Goal: Transaction & Acquisition: Purchase product/service

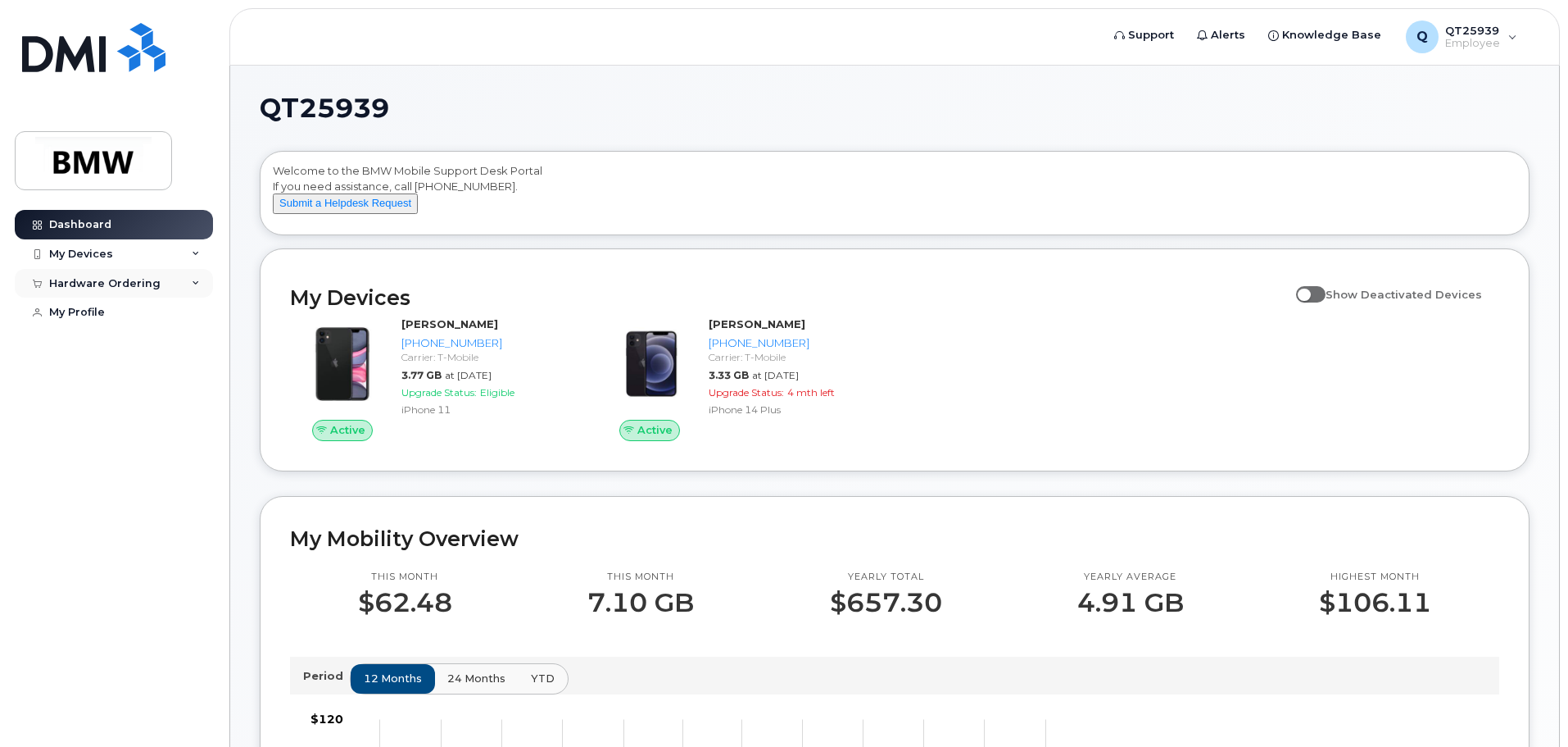
click at [134, 283] on div "Hardware Ordering" at bounding box center [105, 284] width 112 height 14
click at [92, 350] on div "New Order" at bounding box center [87, 343] width 62 height 15
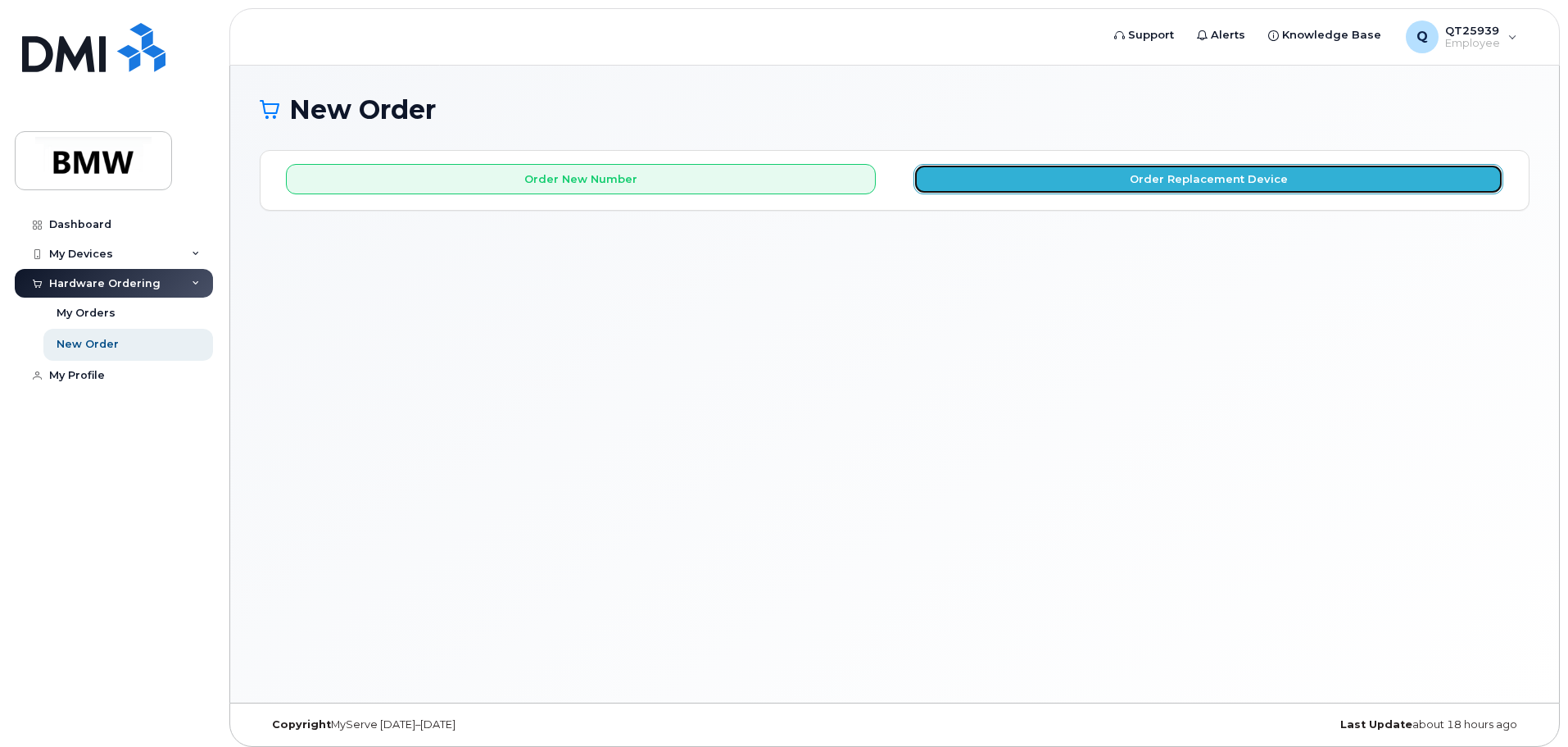
click at [1219, 177] on button "Order Replacement Device" at bounding box center [1208, 179] width 590 height 30
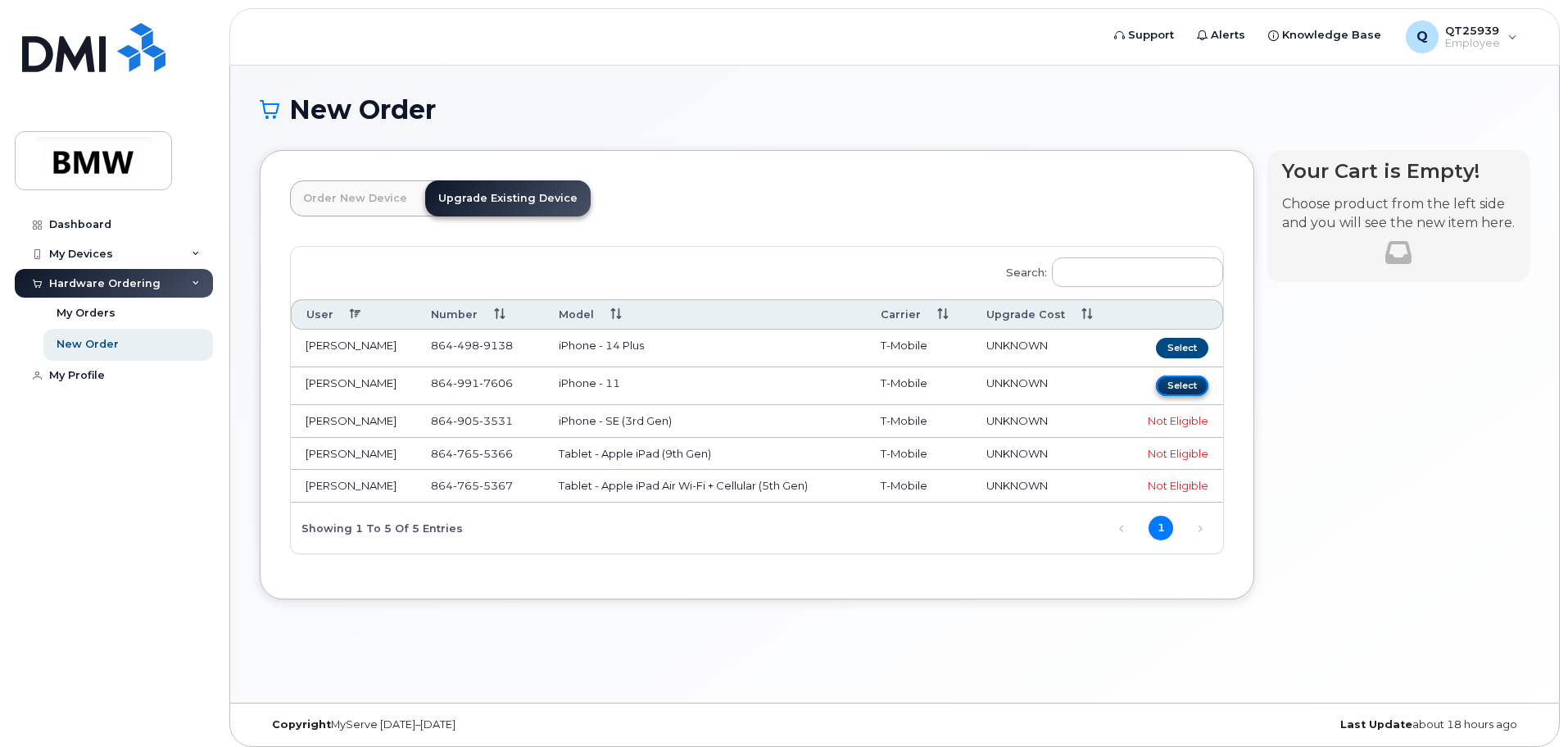
click at [1191, 386] on button "Select" at bounding box center [1182, 385] width 52 height 20
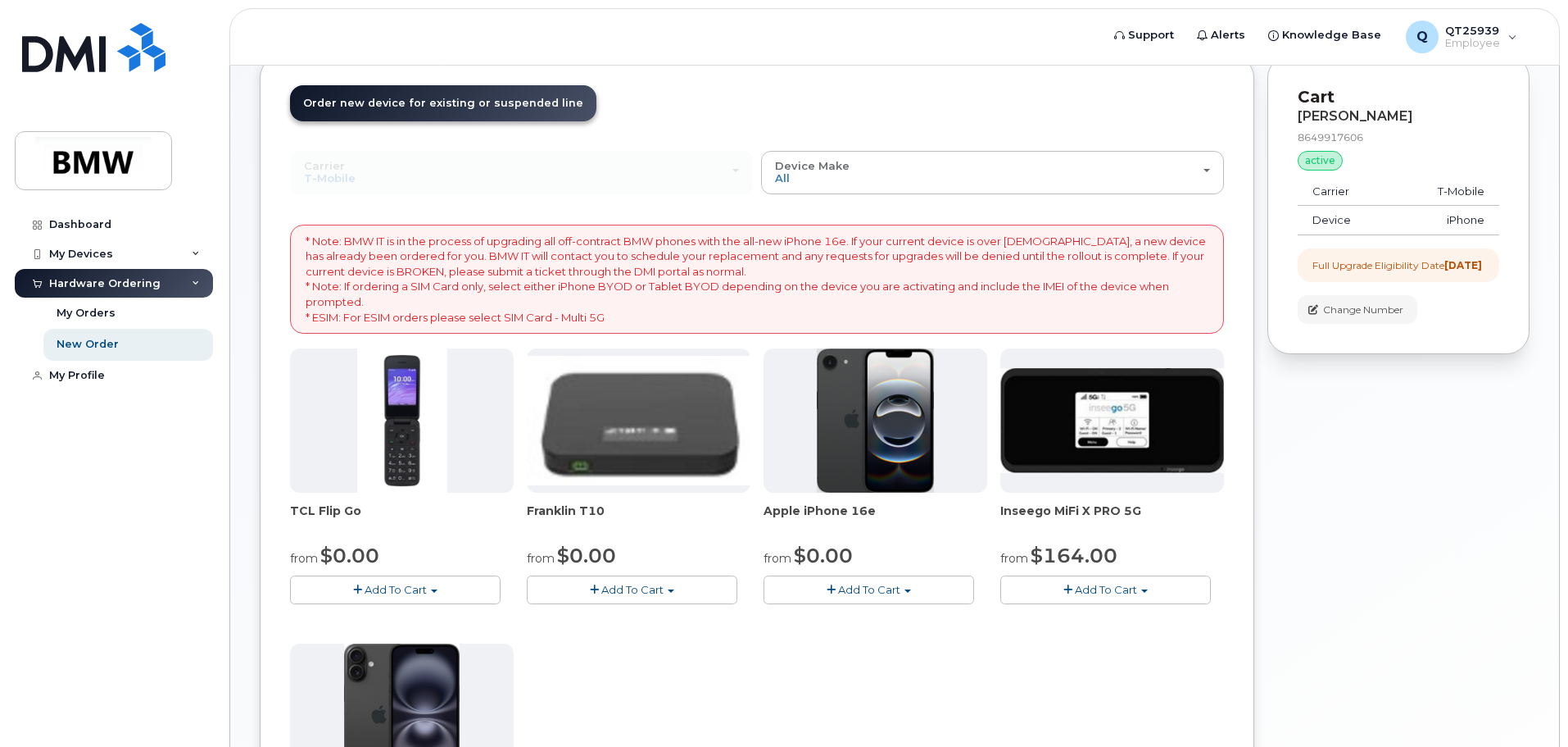
scroll to position [82, 0]
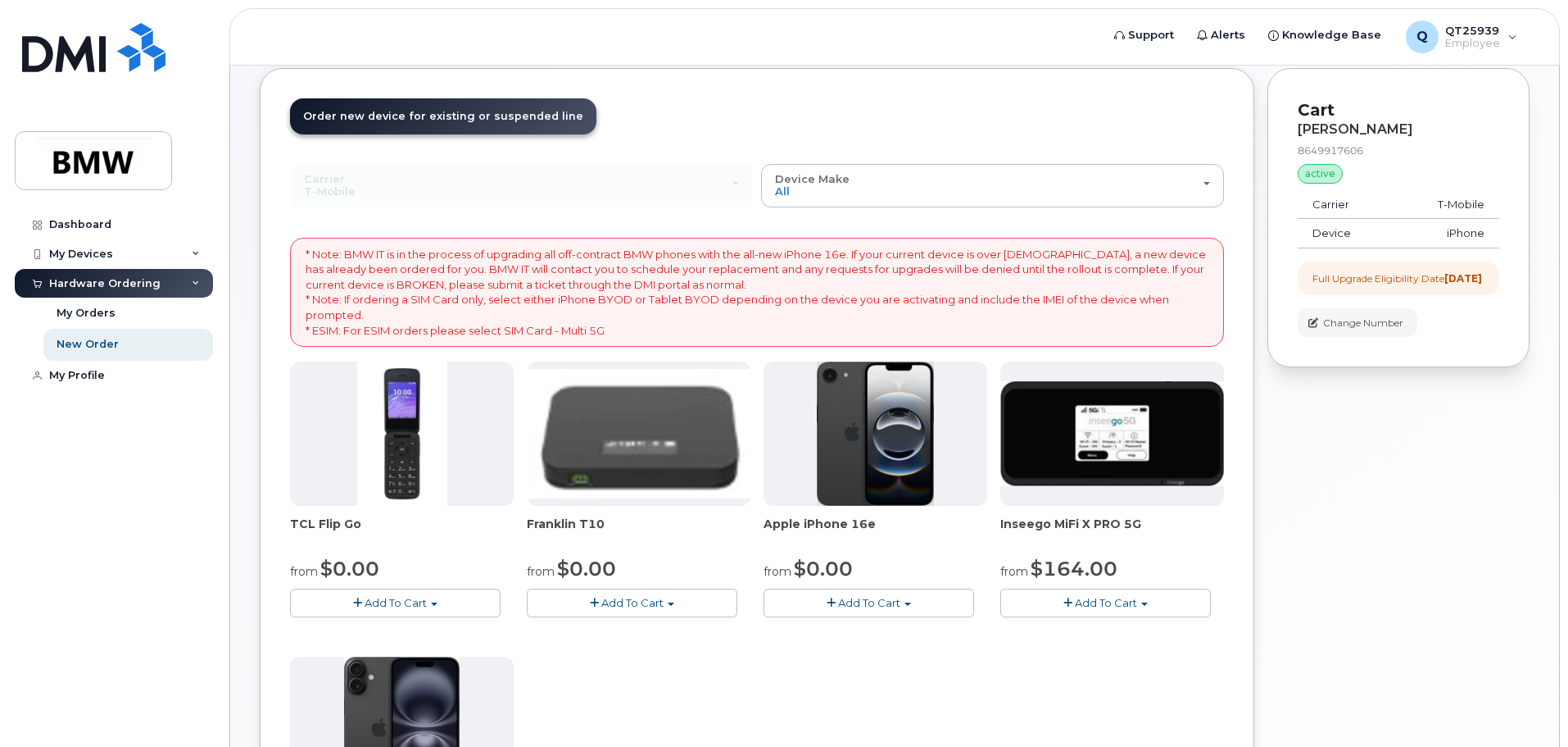
click at [844, 604] on span "Add To Cart" at bounding box center [869, 602] width 62 height 14
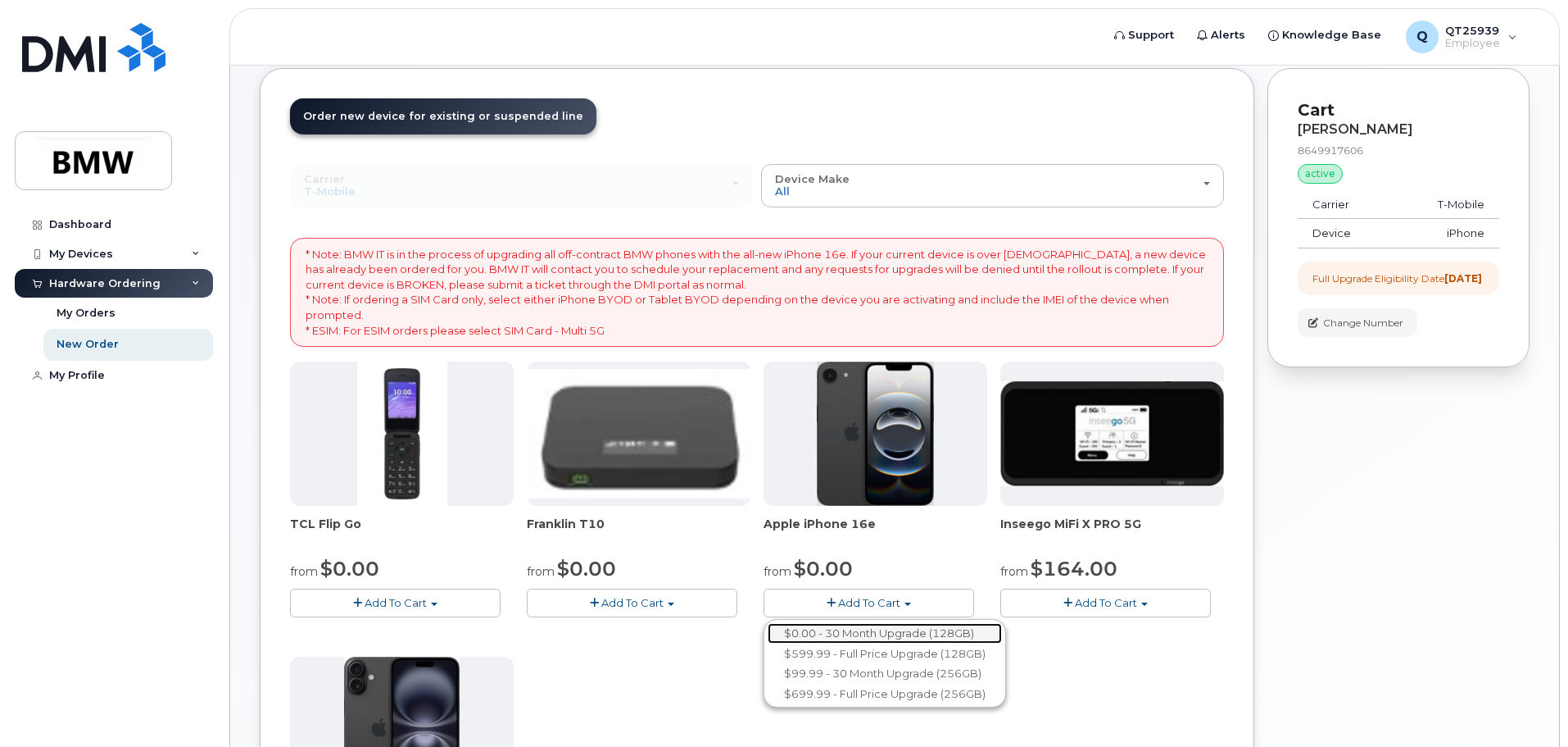
click at [955, 635] on link "$0.00 - 30 Month Upgrade (128GB)" at bounding box center [885, 633] width 235 height 20
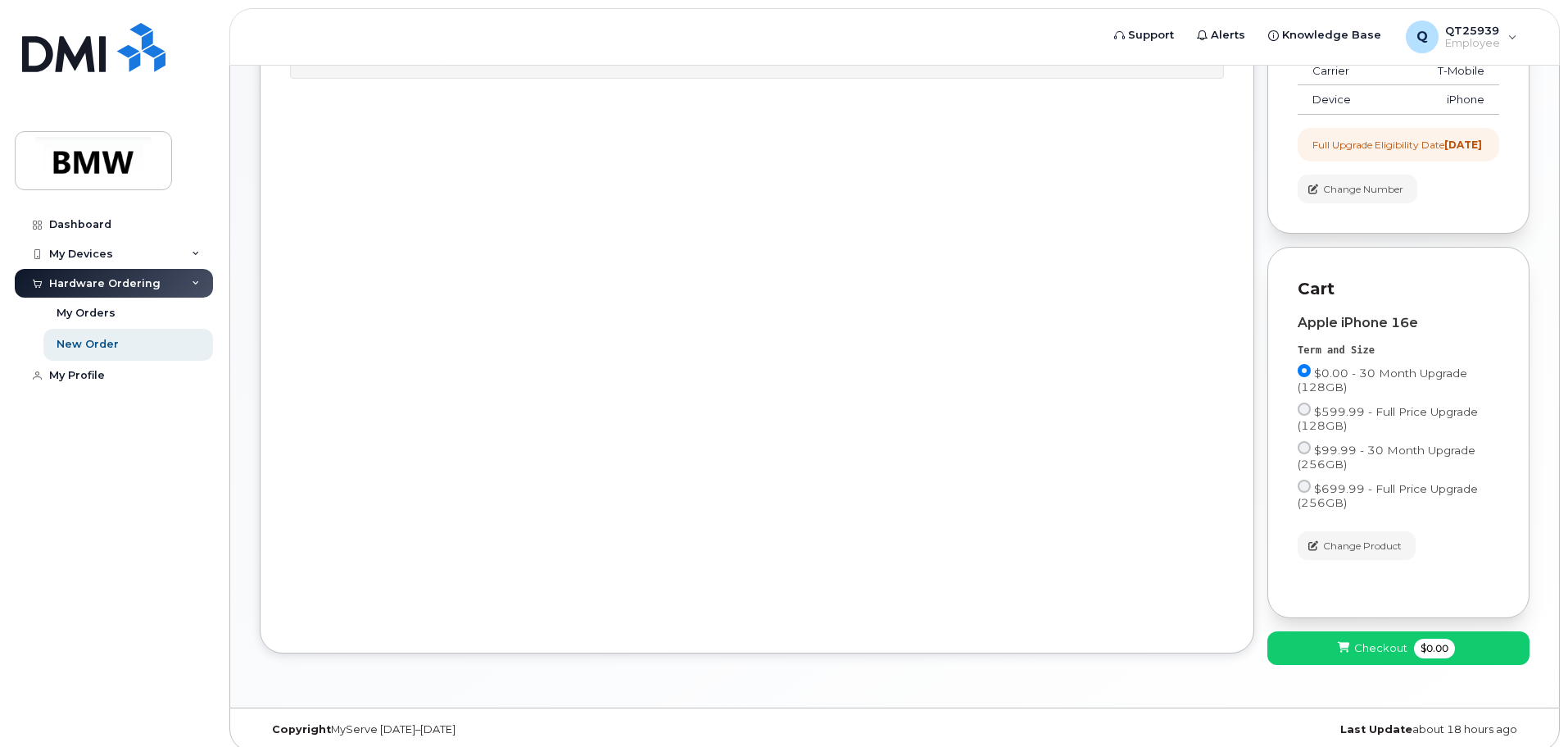
scroll to position [243, 0]
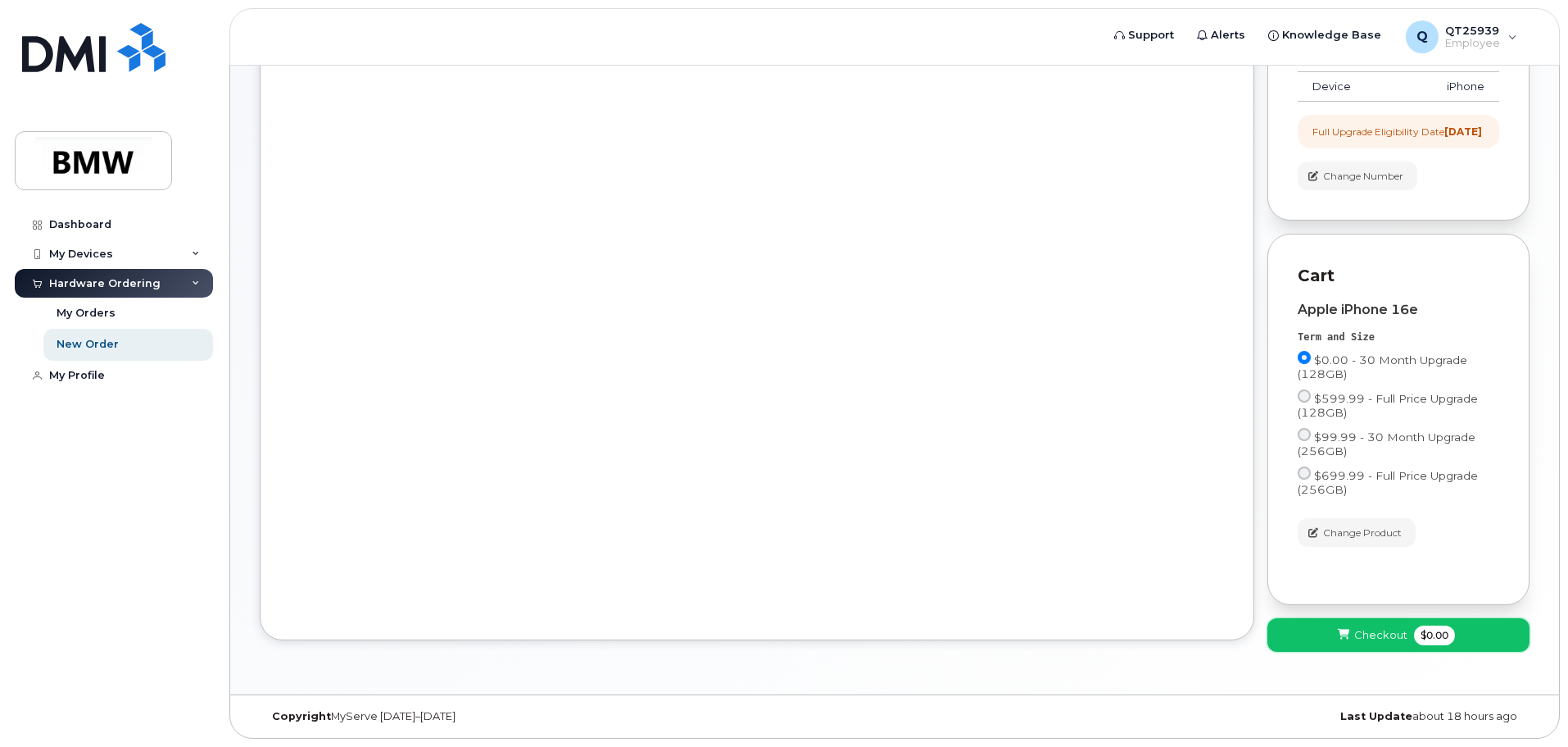
click at [1338, 632] on icon at bounding box center [1344, 634] width 12 height 11
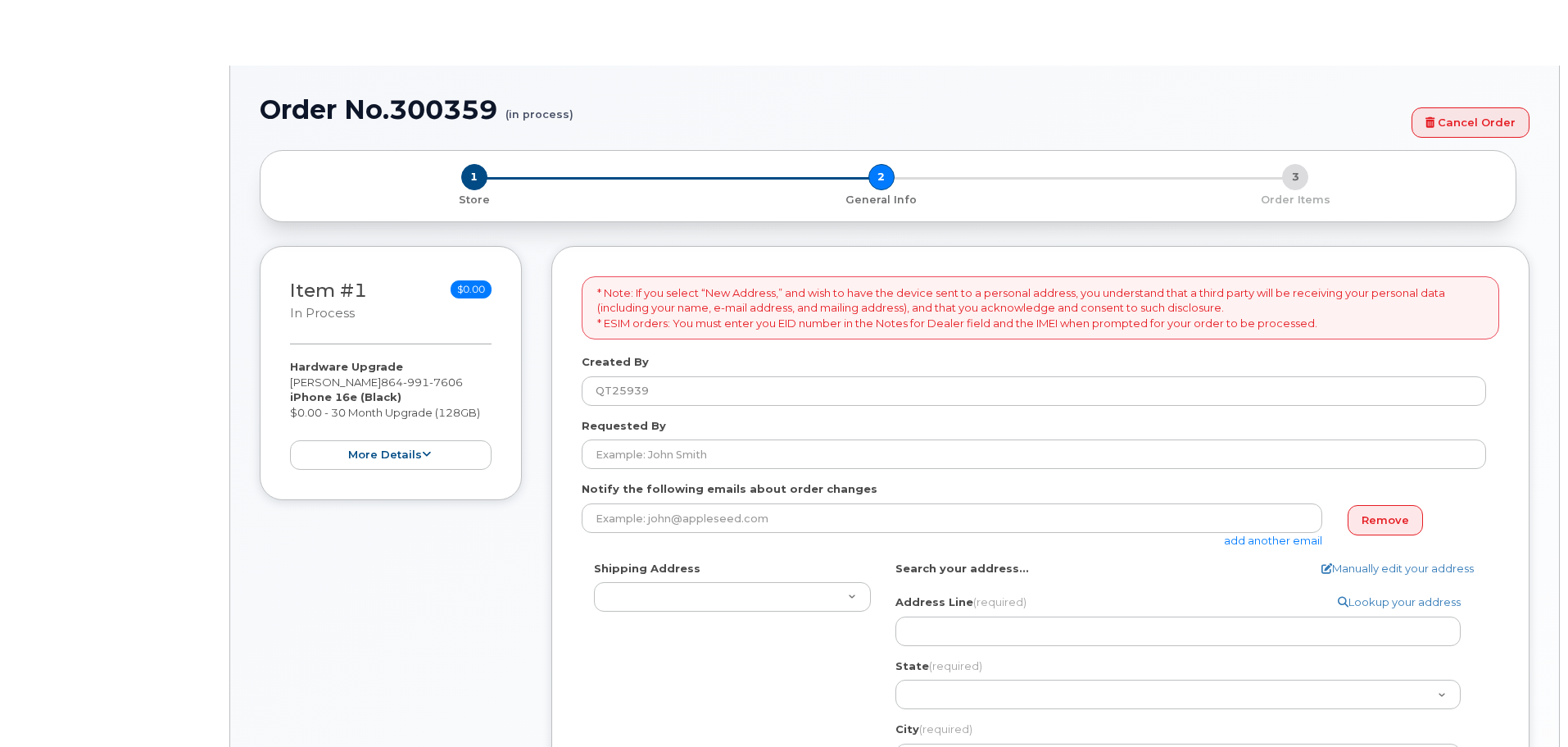
select select
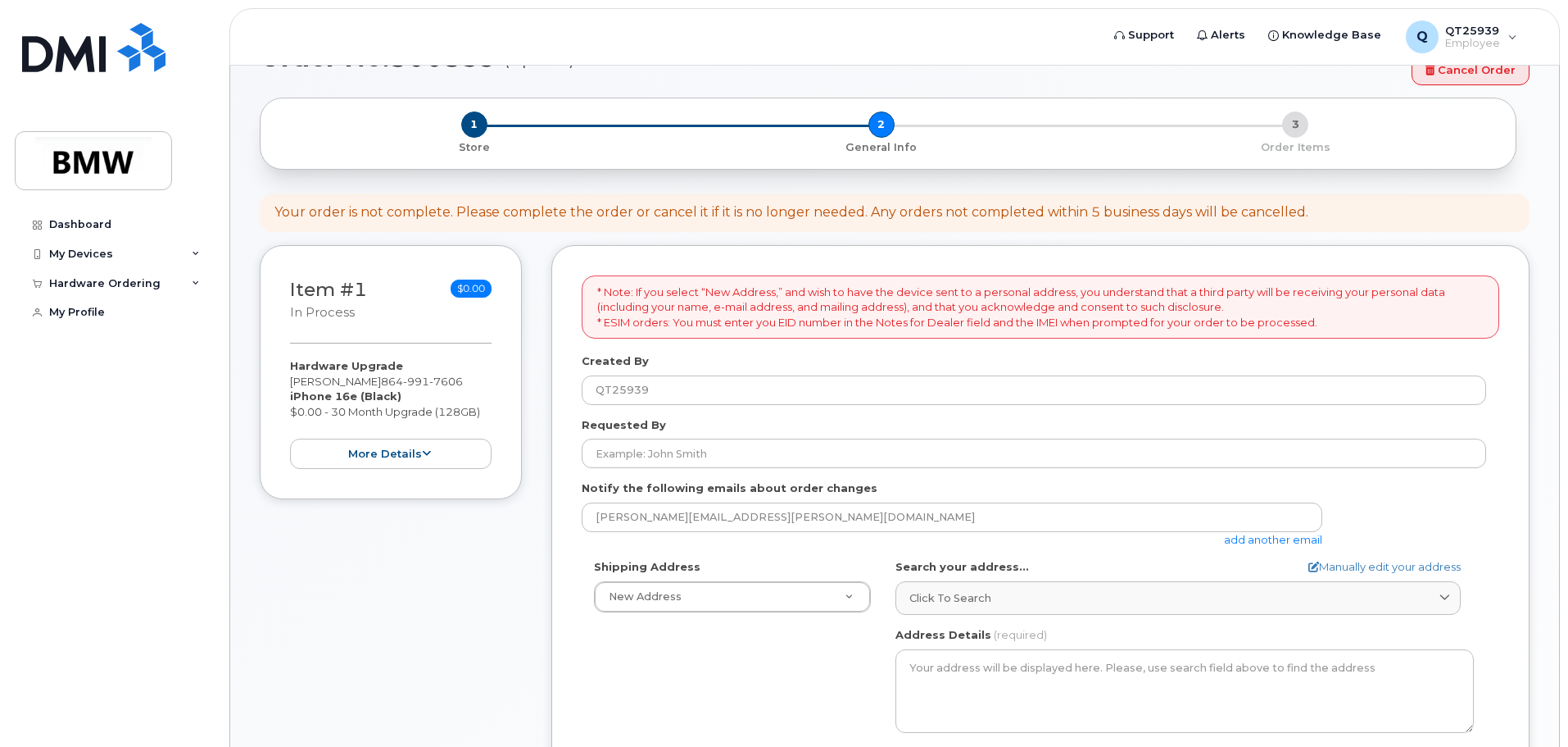
scroll to position [164, 0]
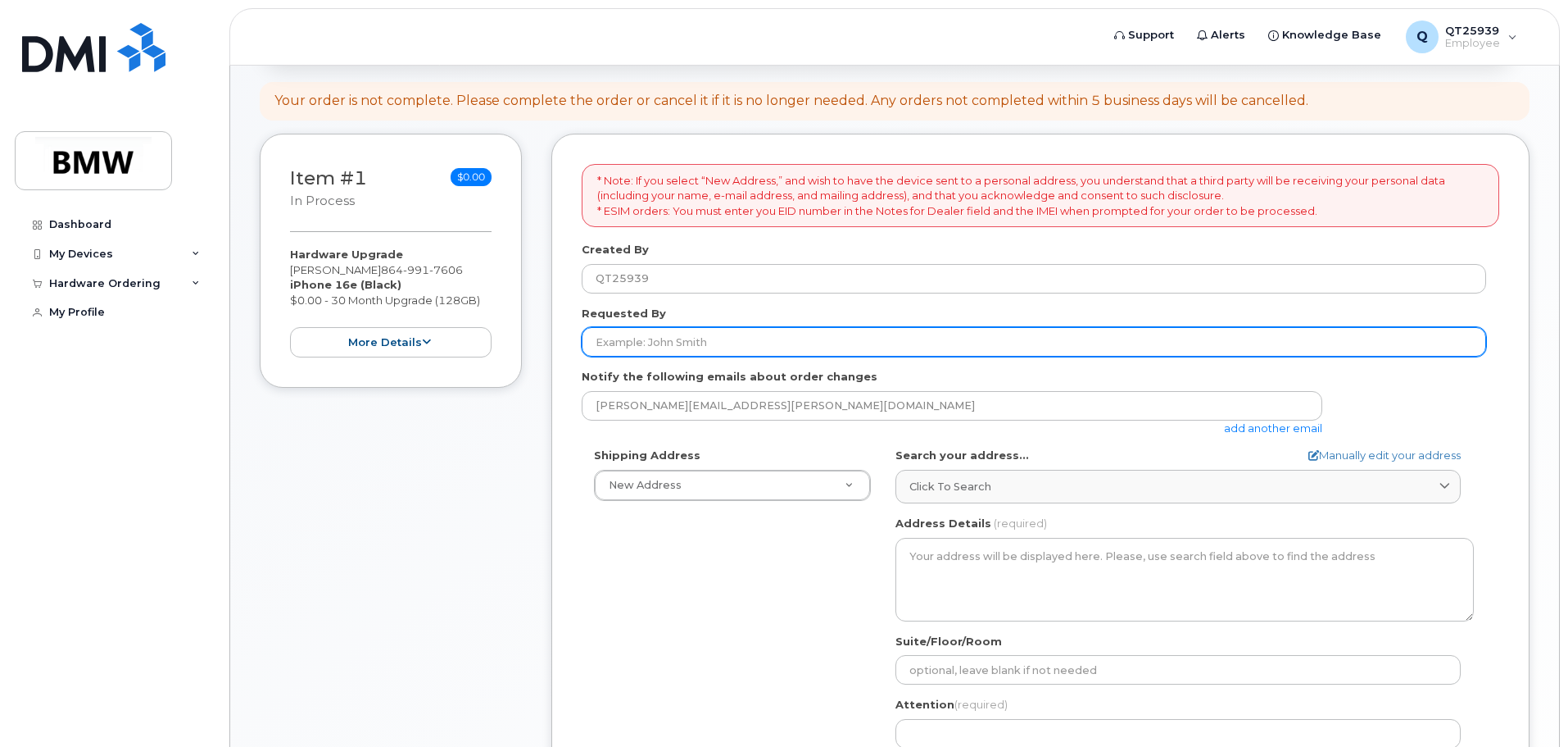
click at [679, 341] on input "Requested By" at bounding box center [1034, 341] width 905 height 29
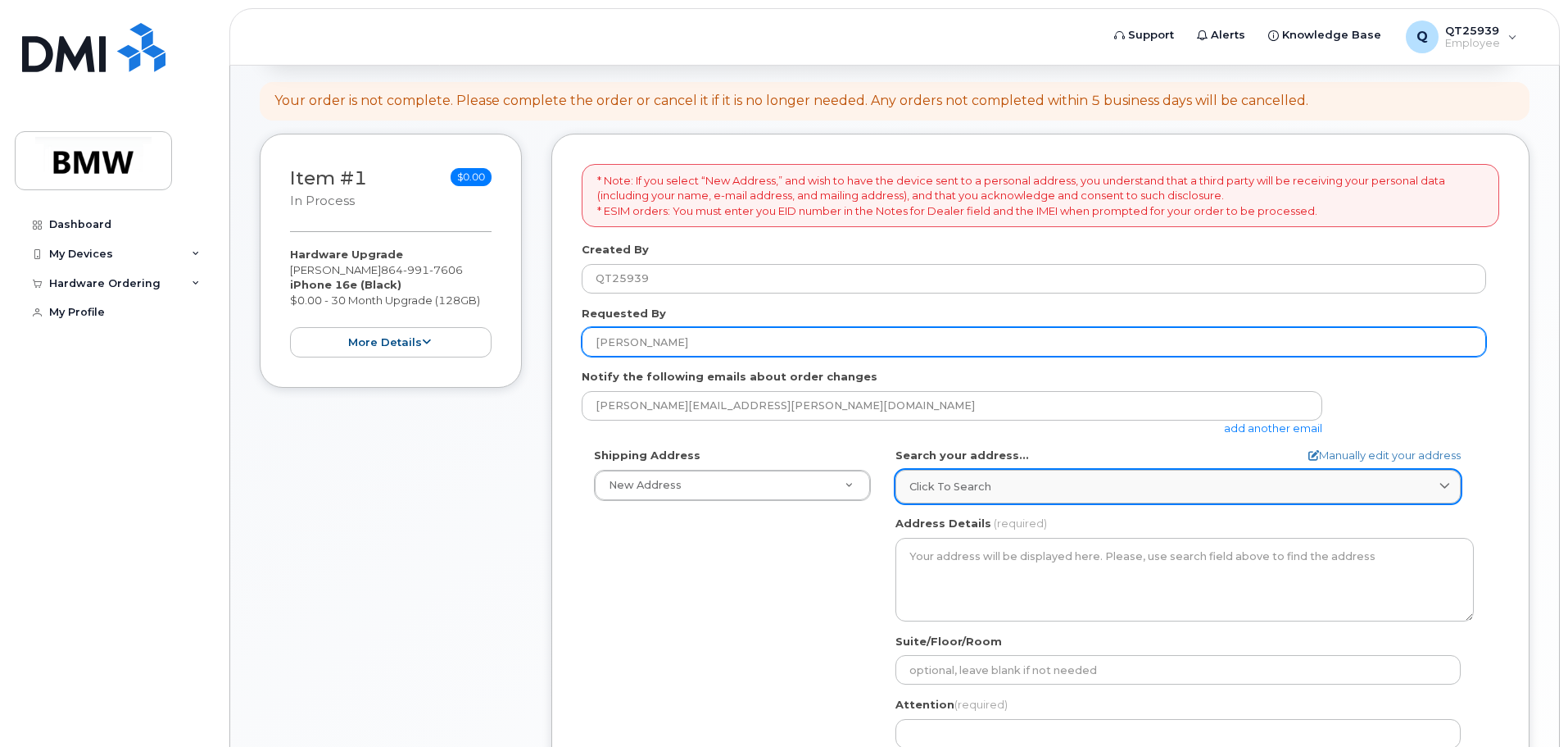
type input "[PERSON_NAME]"
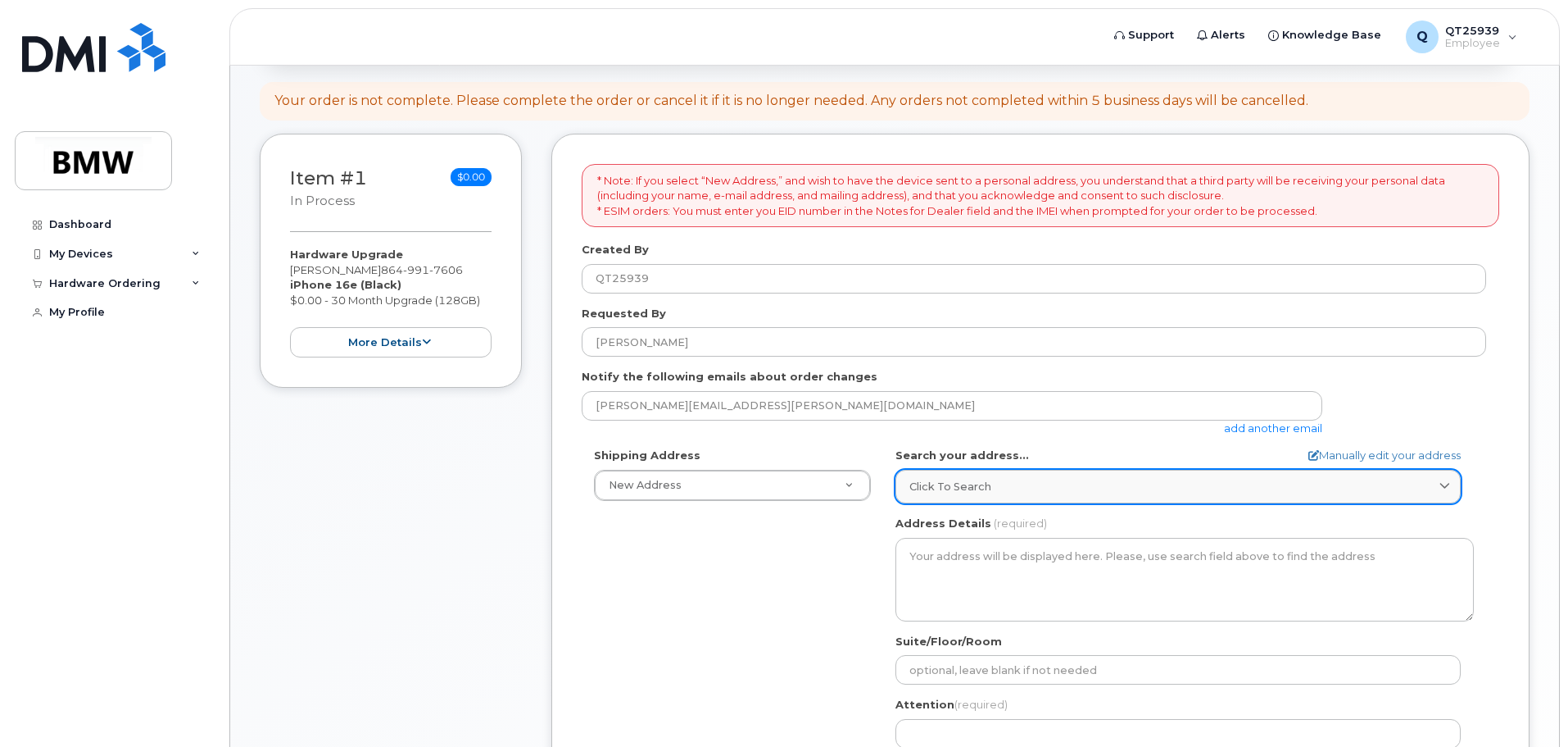
click at [936, 494] on span "Click to search" at bounding box center [950, 486] width 82 height 16
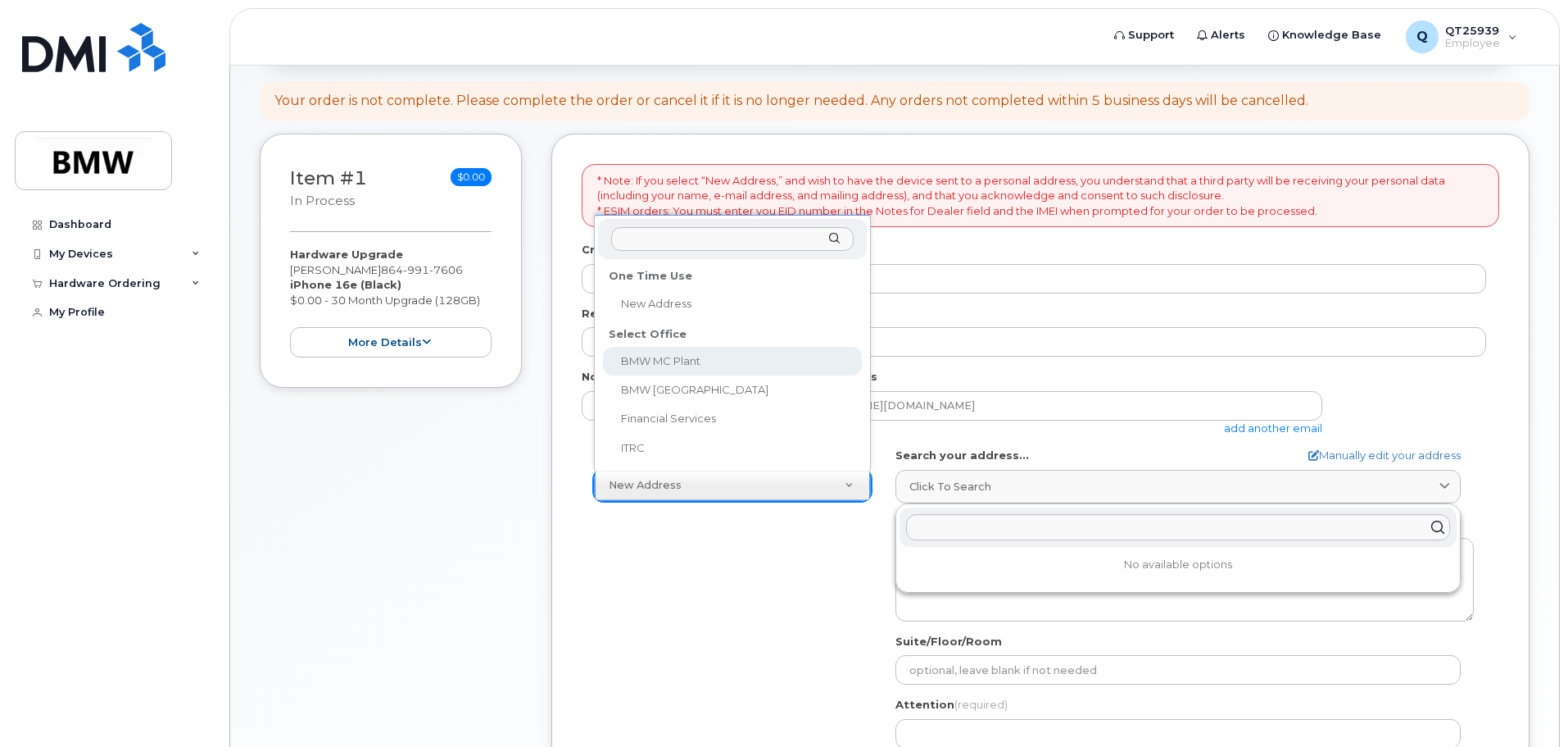
select select
type textarea "1400 Highway 101 S GREER SC 29651-6731 UNITED STATES Greer South Carolina 29651…"
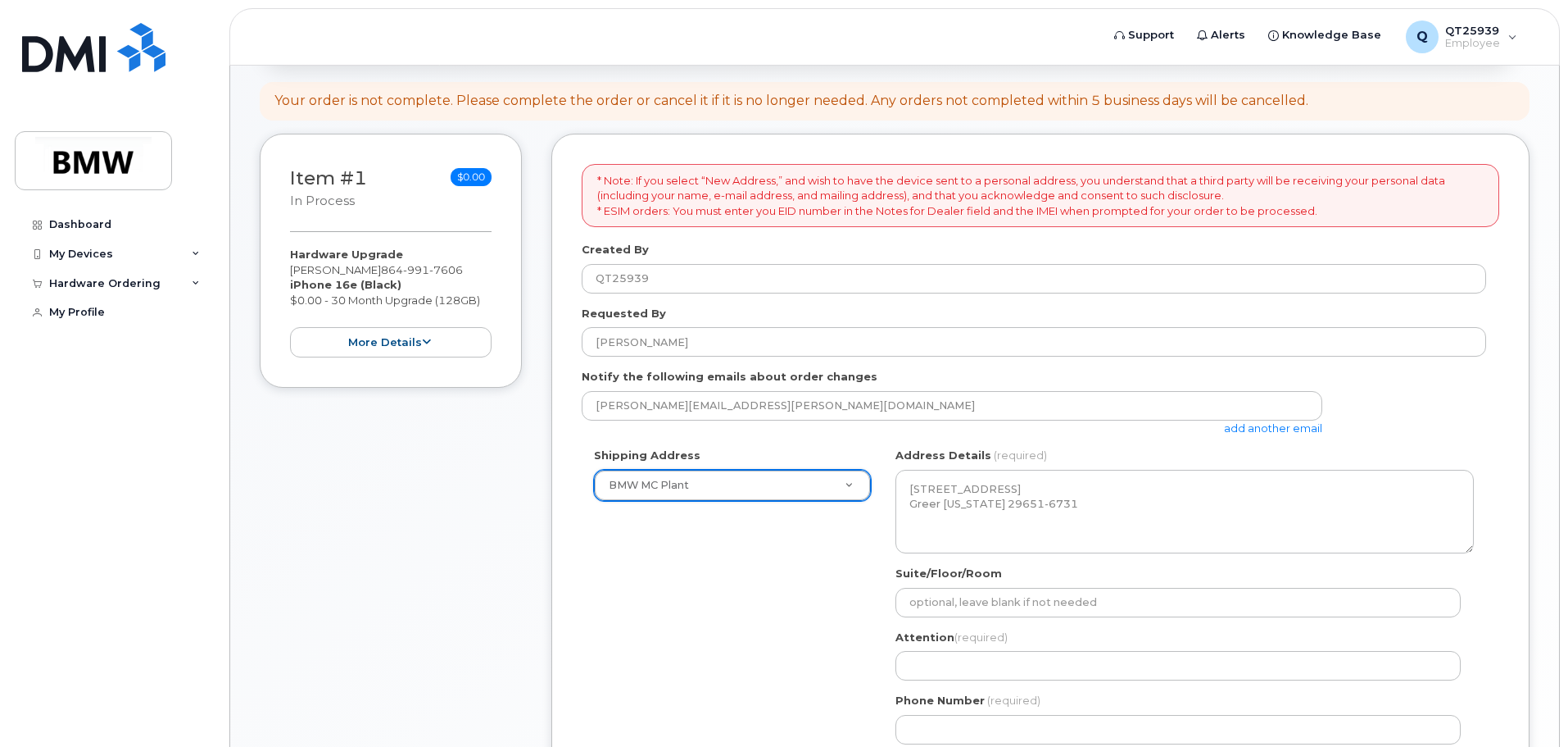
click at [721, 550] on div "Shipping Address BMW MC Plant New Address BMW MC Plant BMW North America Financ…" at bounding box center [1034, 601] width 905 height 309
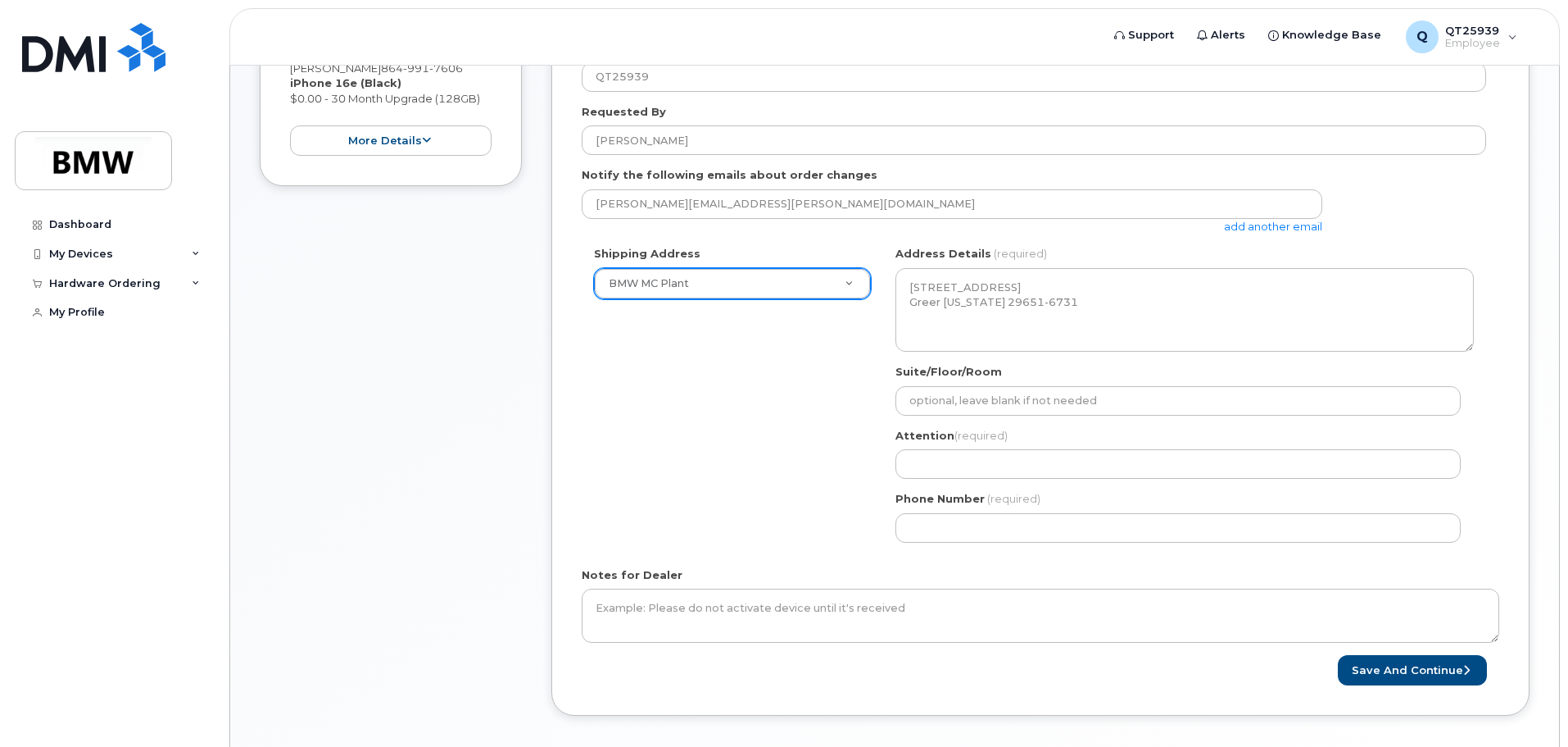
scroll to position [410, 0]
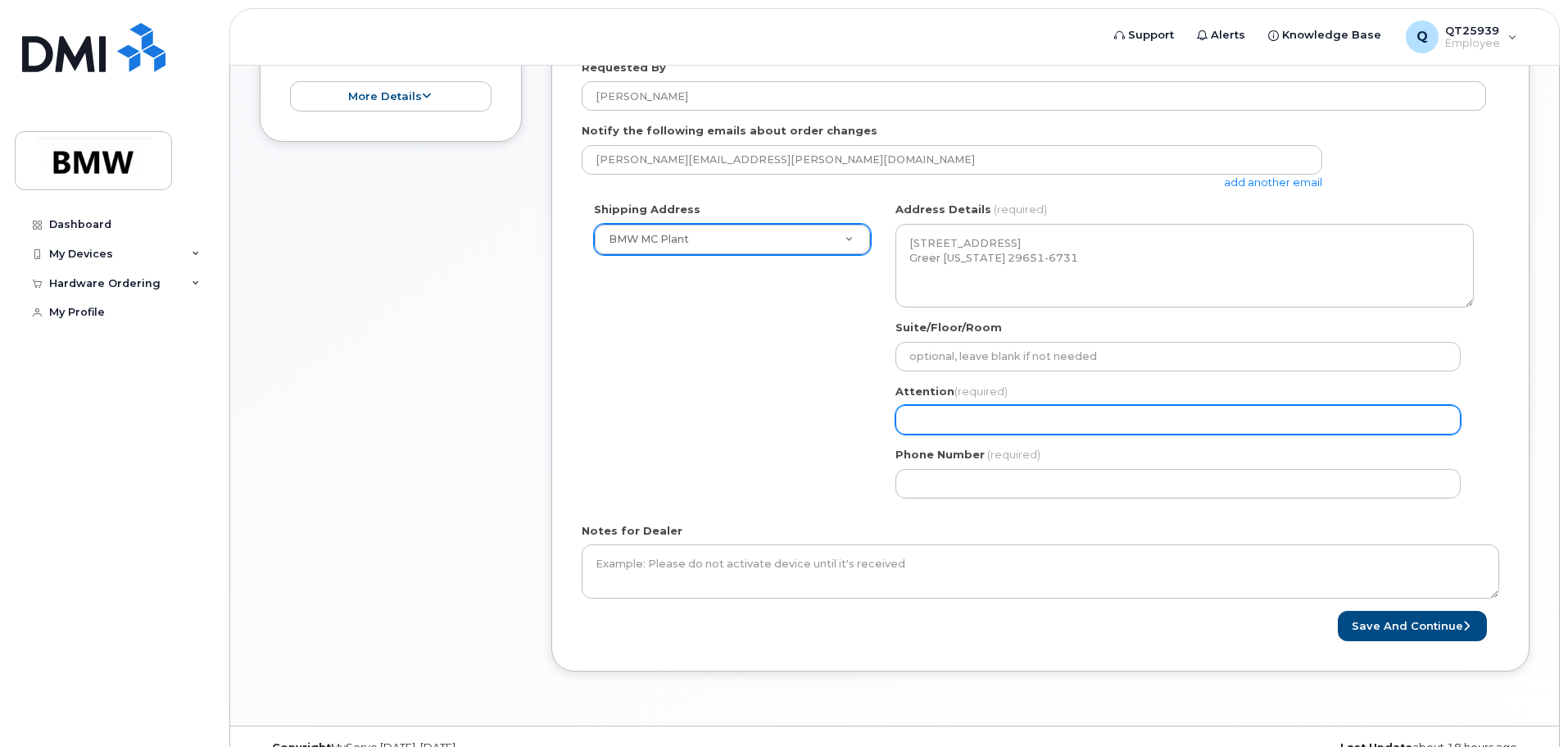
click at [962, 416] on input "Attention (required)" at bounding box center [1178, 419] width 565 height 29
select select
type input "W"
select select
type input "Wi"
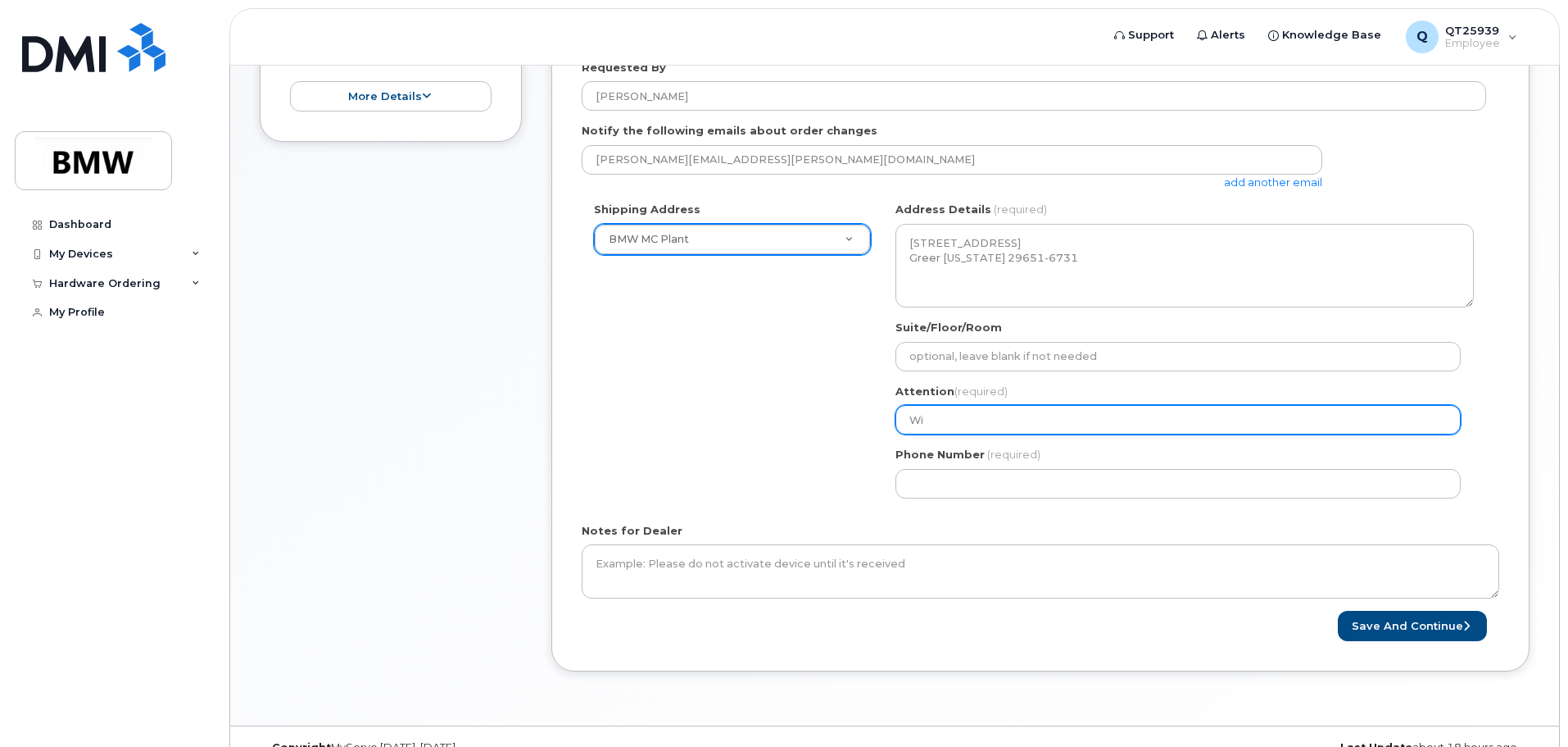
select select
type input "Wil"
select select
type input "Will"
select select
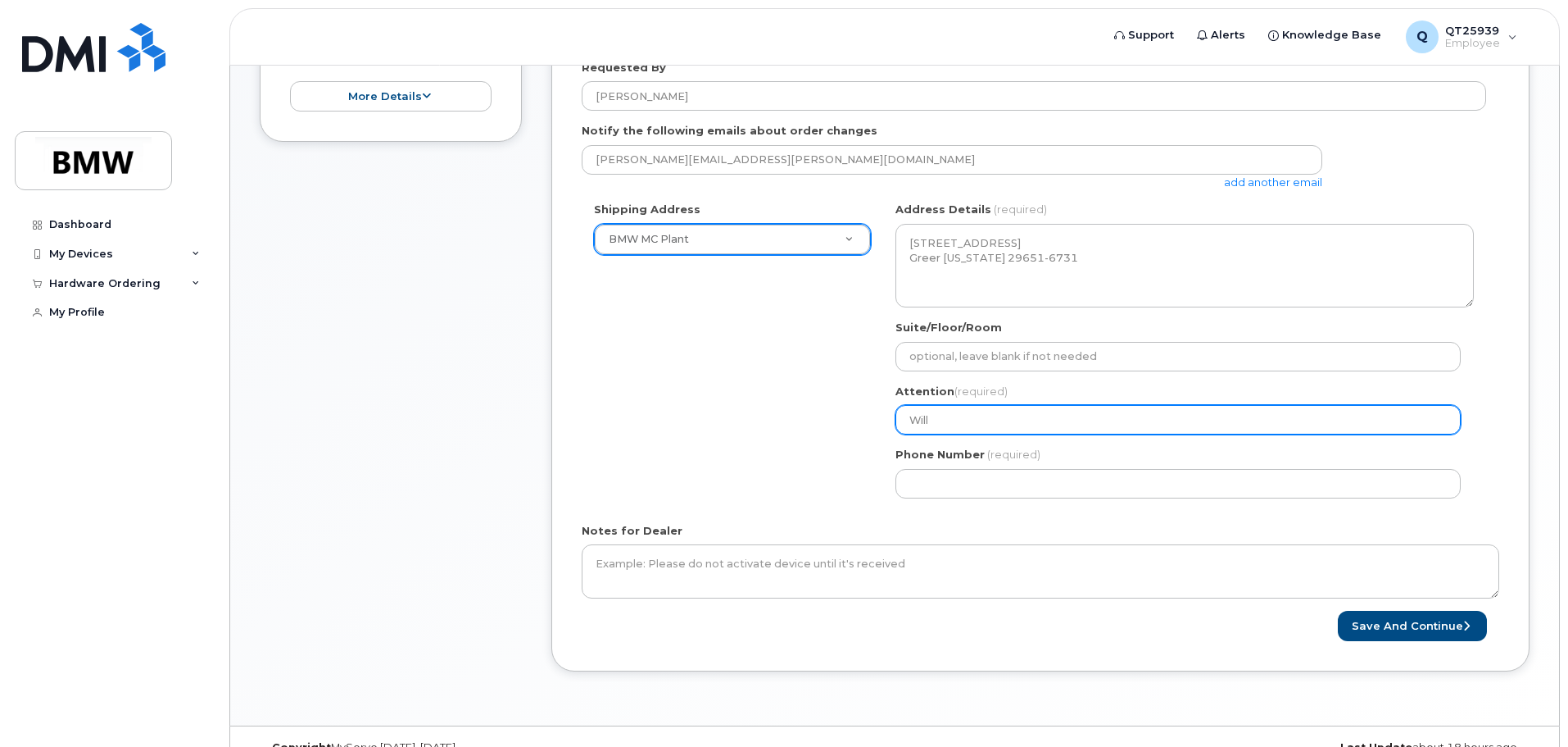
type input "Willi"
select select
type input "Willia"
select select
type input "William"
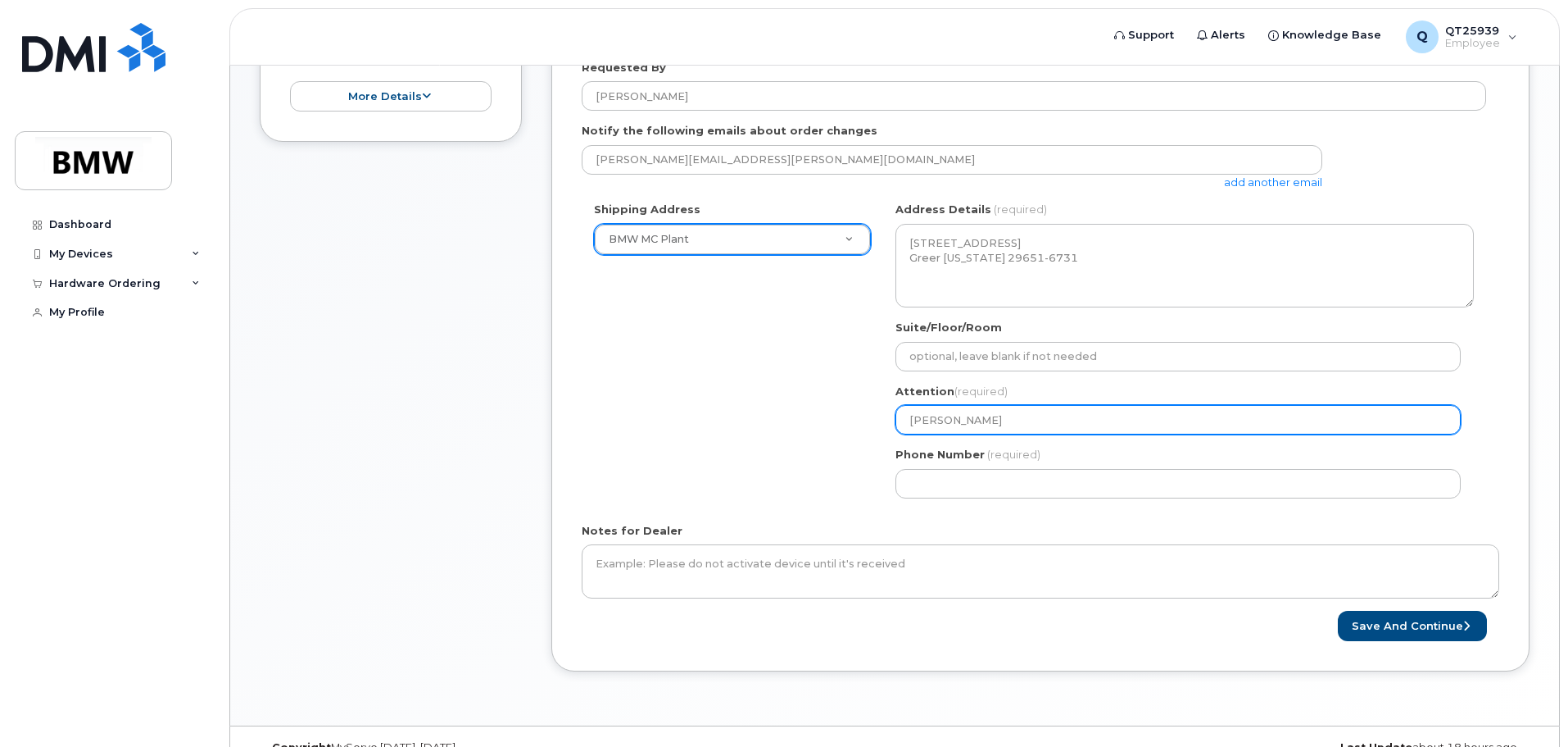
select select
type input "William C"
select select
type input "William Ca"
select select
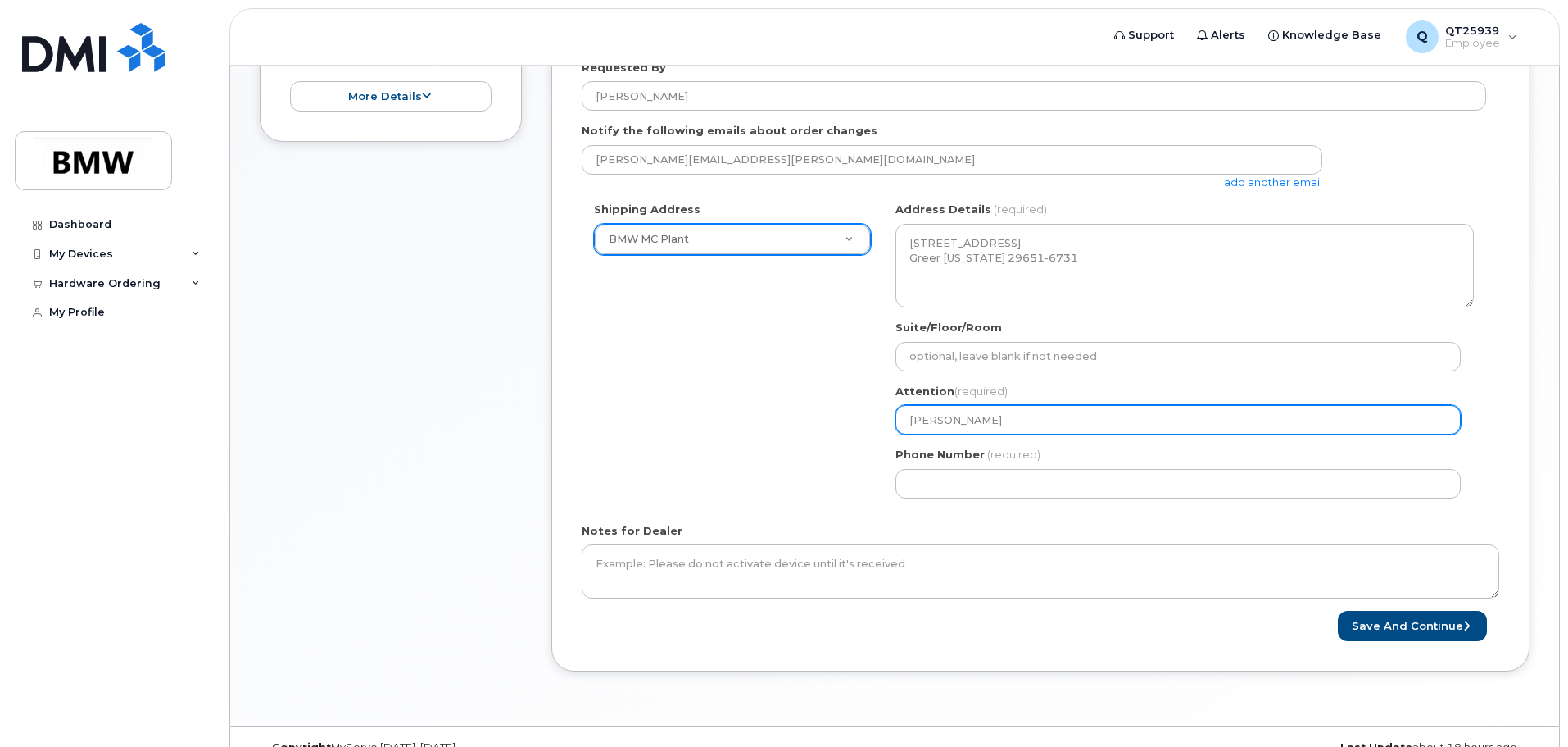
type input "William Cau"
select select
type input "William Caud"
select select
type input "William Caudl"
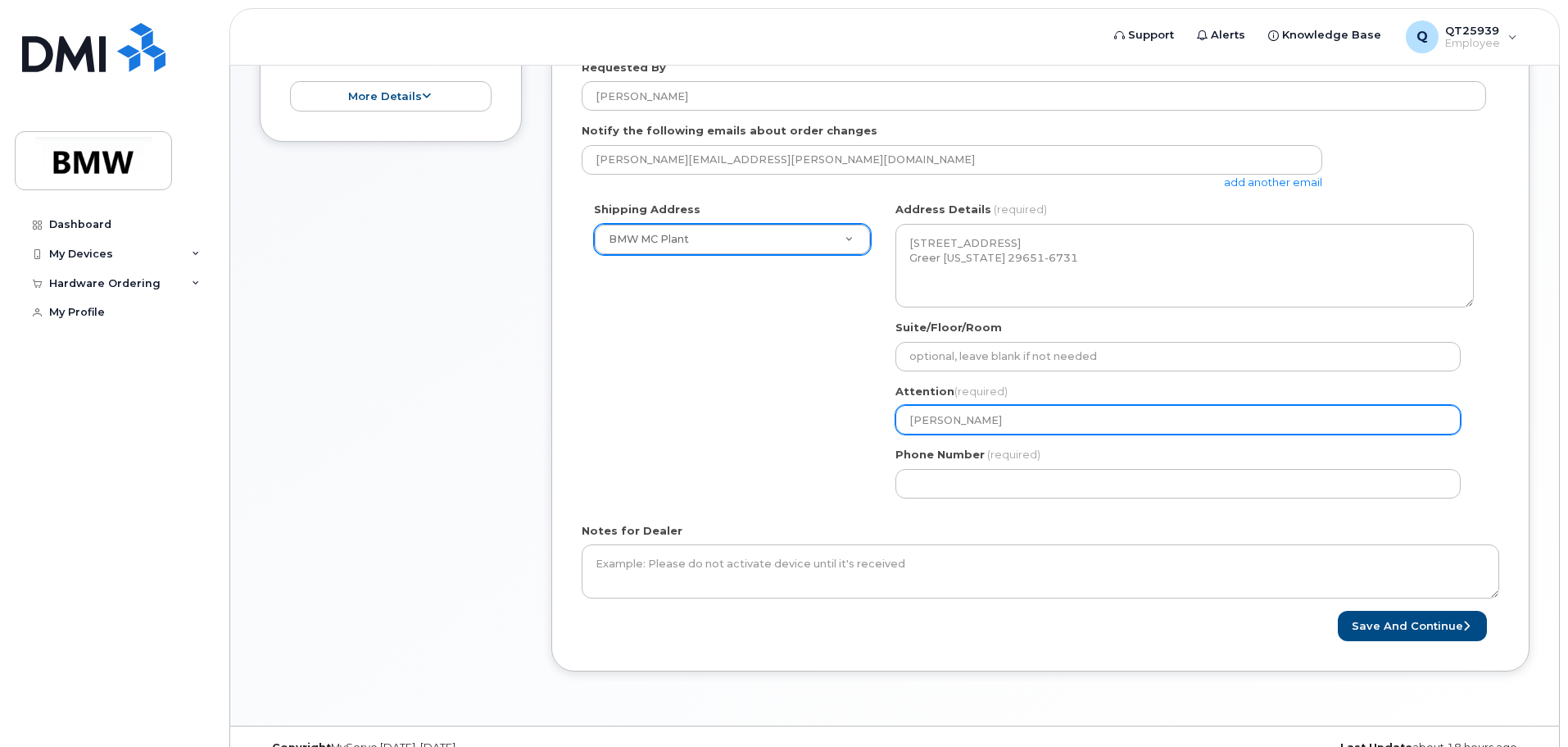
select select
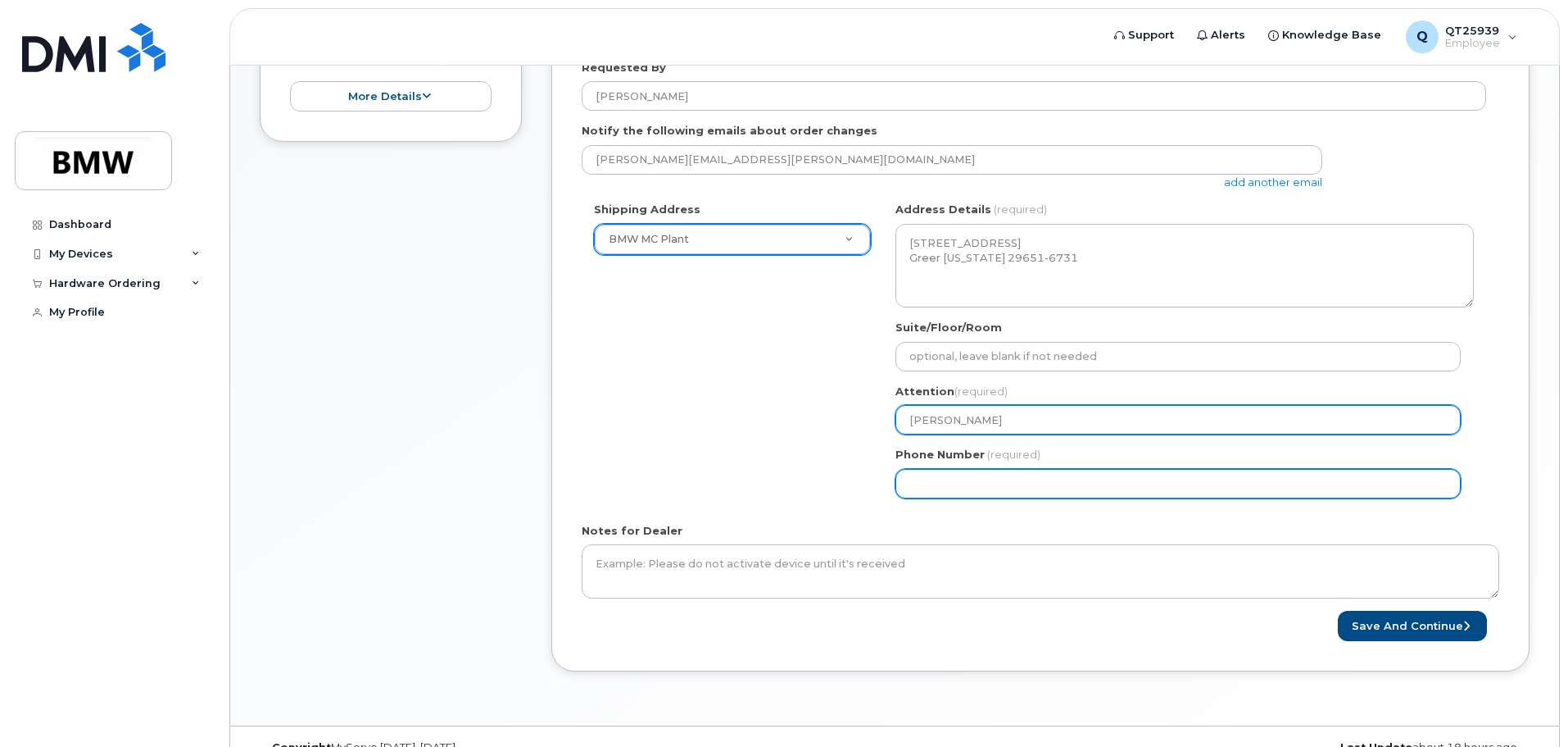
type input "[PERSON_NAME]"
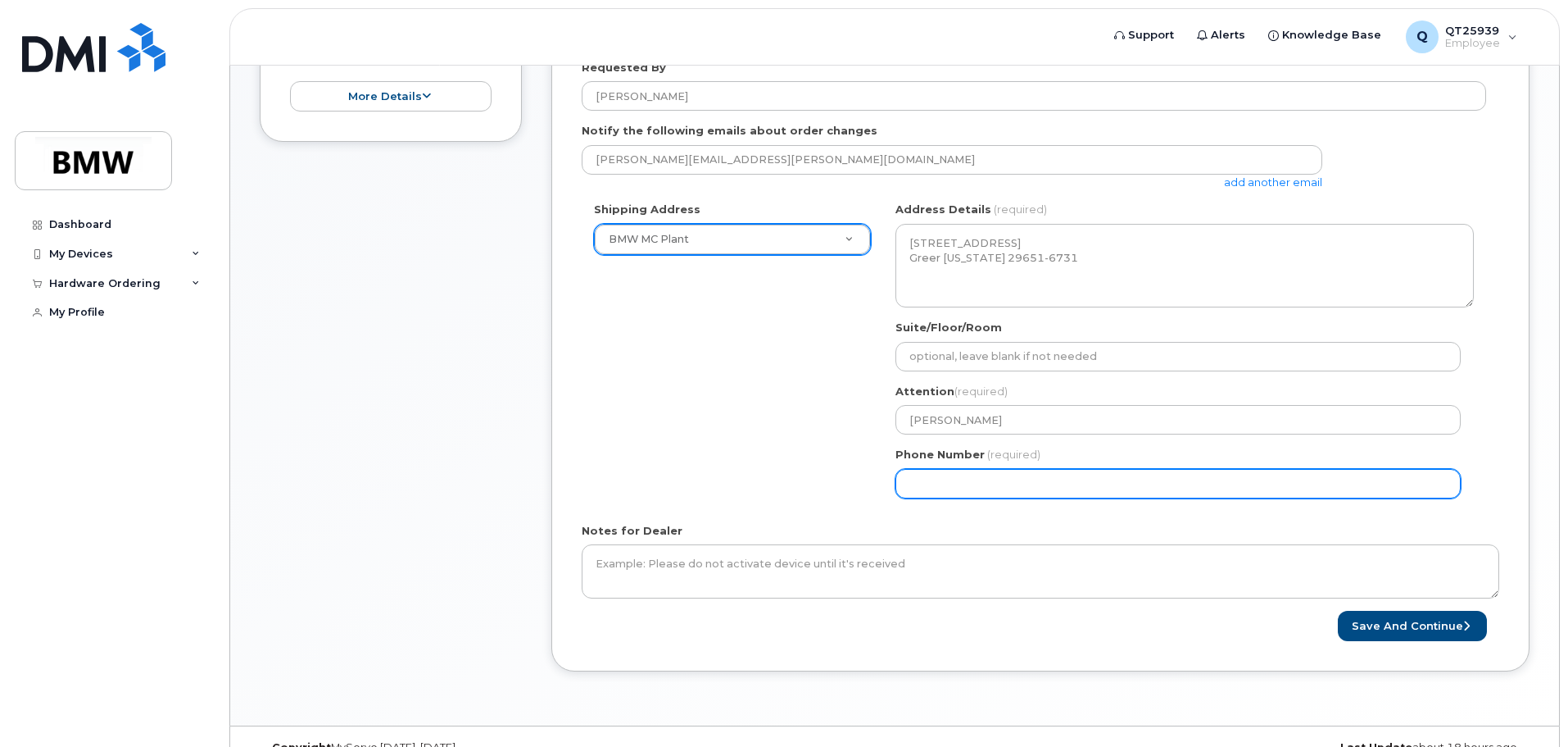
click at [941, 489] on input "Phone Number" at bounding box center [1178, 483] width 565 height 29
select select
type input "864498913"
select select
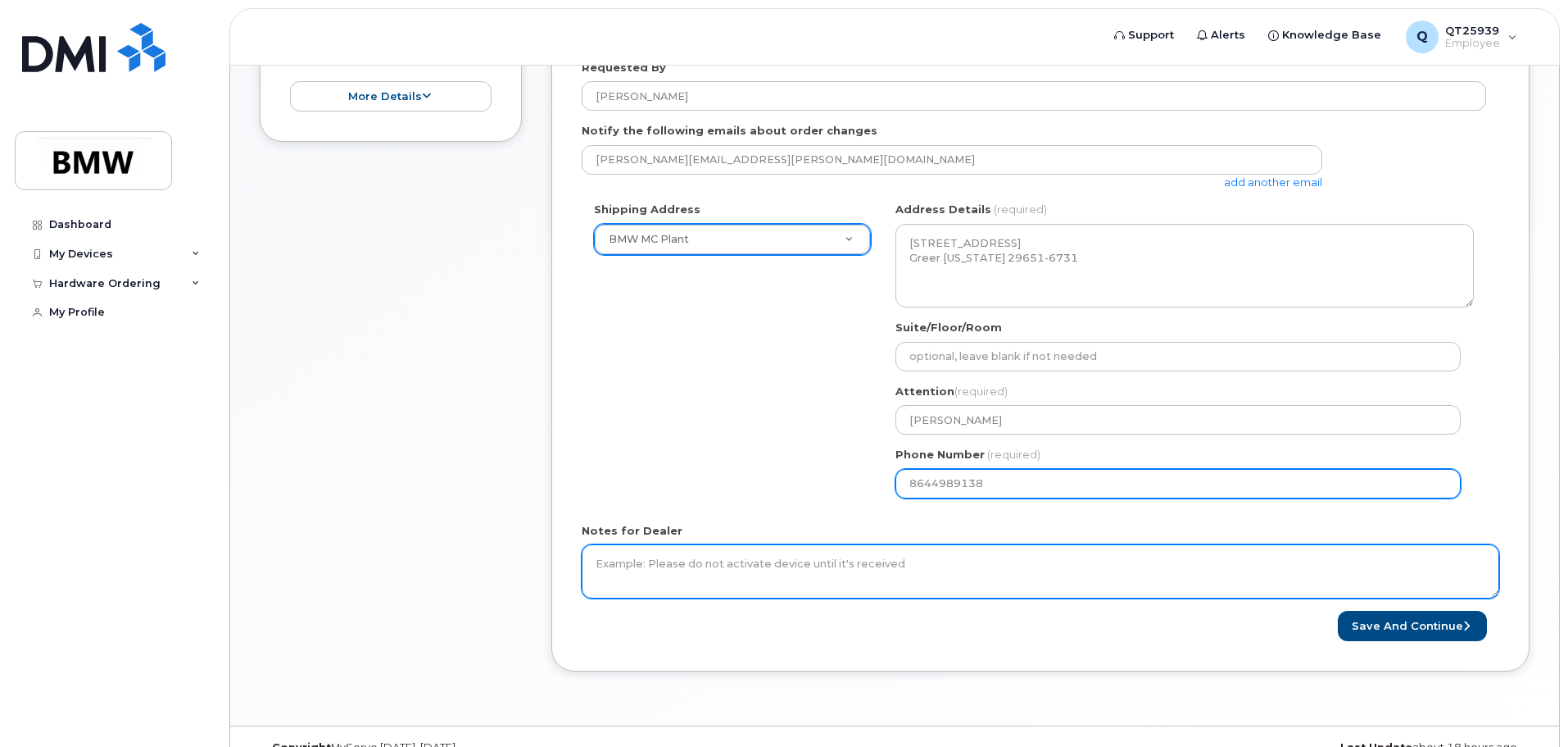
type input "8644989138"
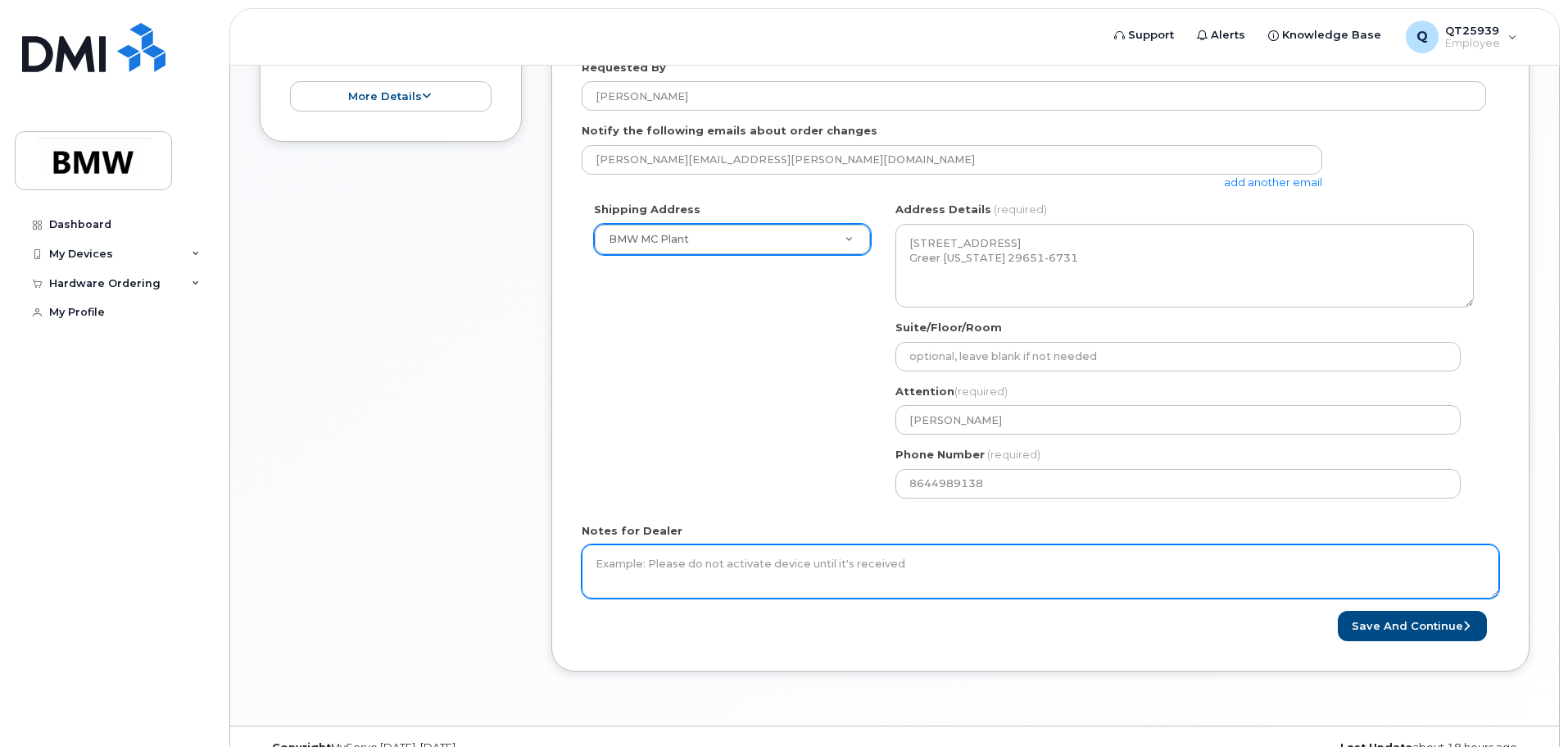
click at [753, 567] on textarea "Notes for Dealer" at bounding box center [1040, 571] width 917 height 54
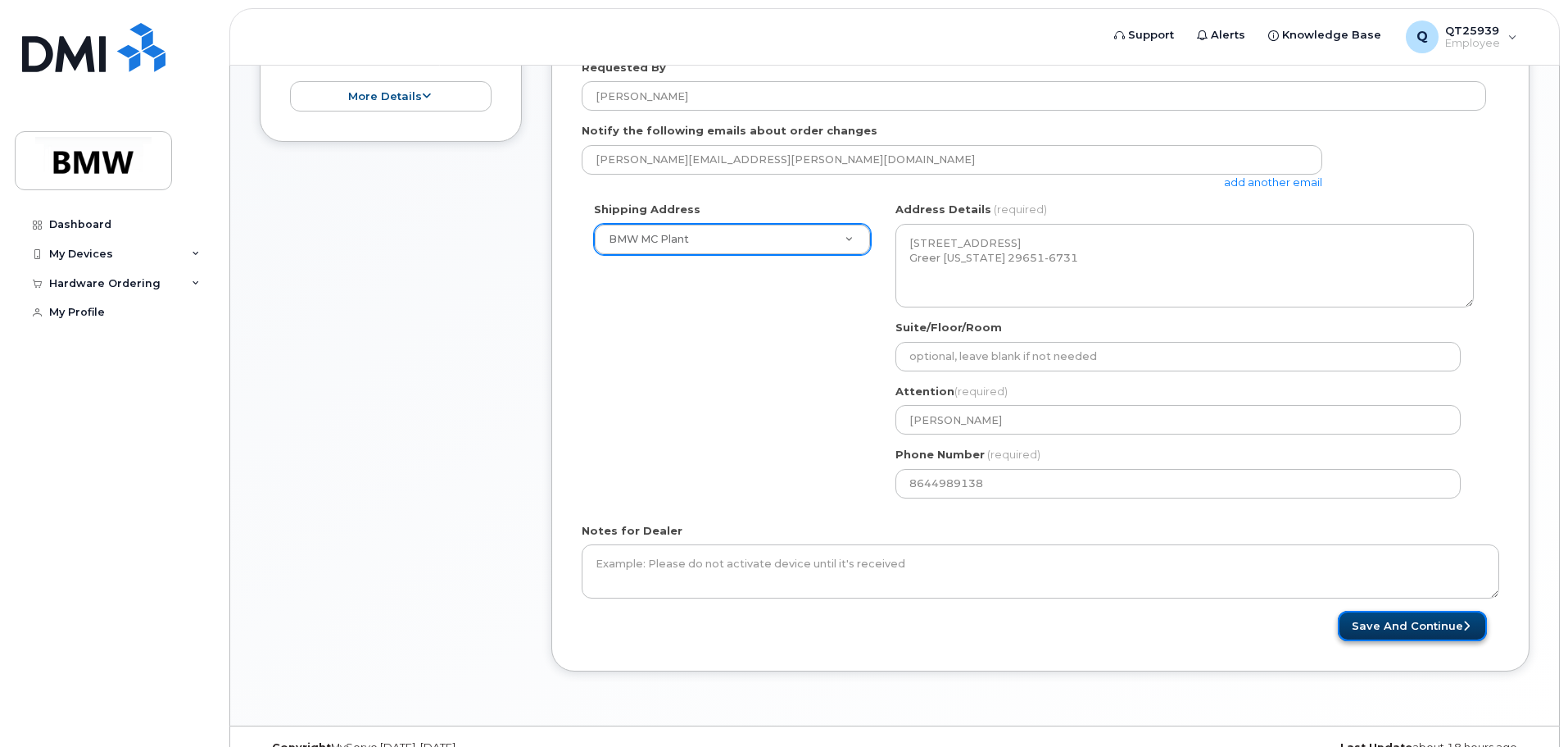
click at [1402, 627] on button "Save and Continue" at bounding box center [1413, 626] width 149 height 30
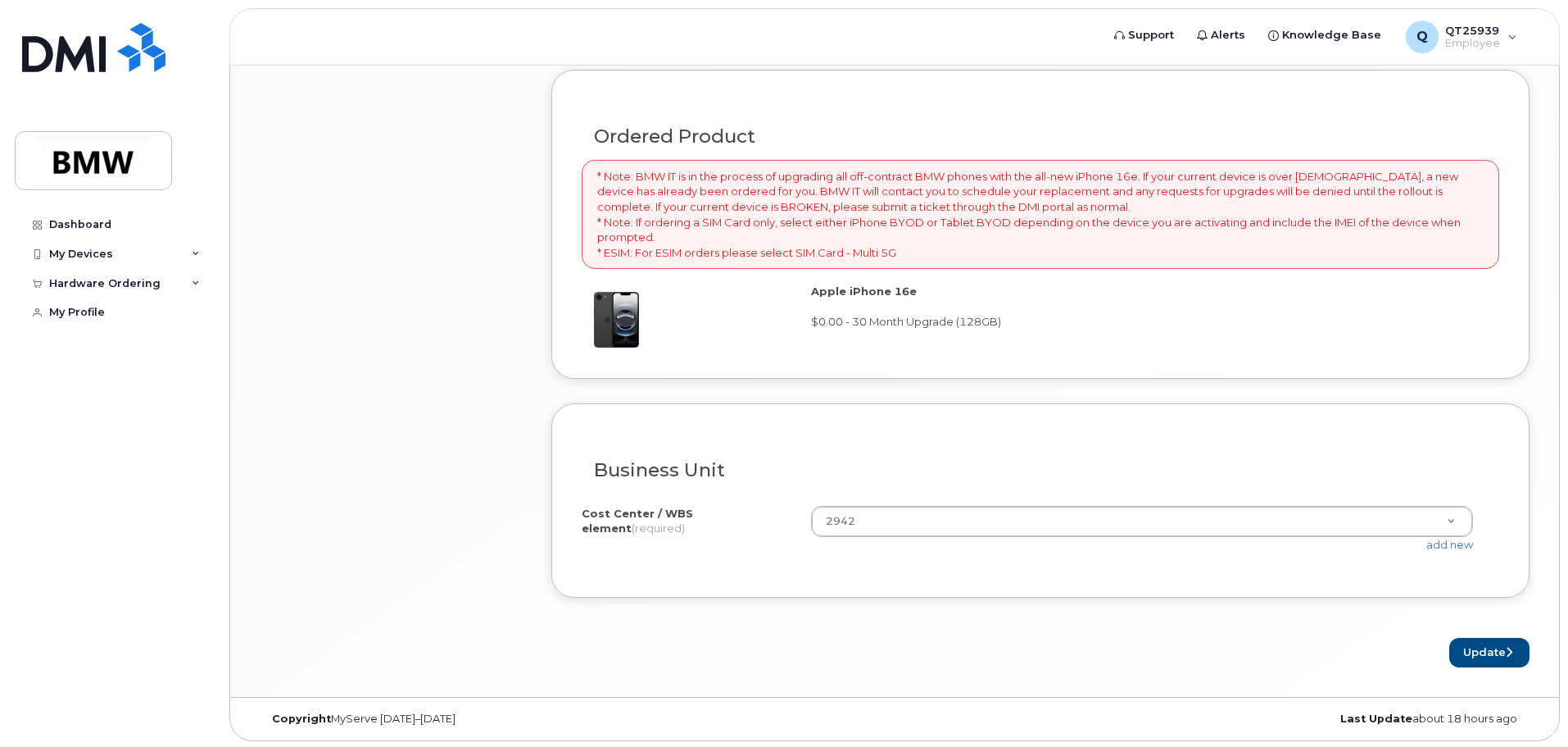
scroll to position [1114, 0]
drag, startPoint x: 1490, startPoint y: 651, endPoint x: 1482, endPoint y: 651, distance: 8.0
click at [1490, 651] on button "Update" at bounding box center [1489, 650] width 80 height 30
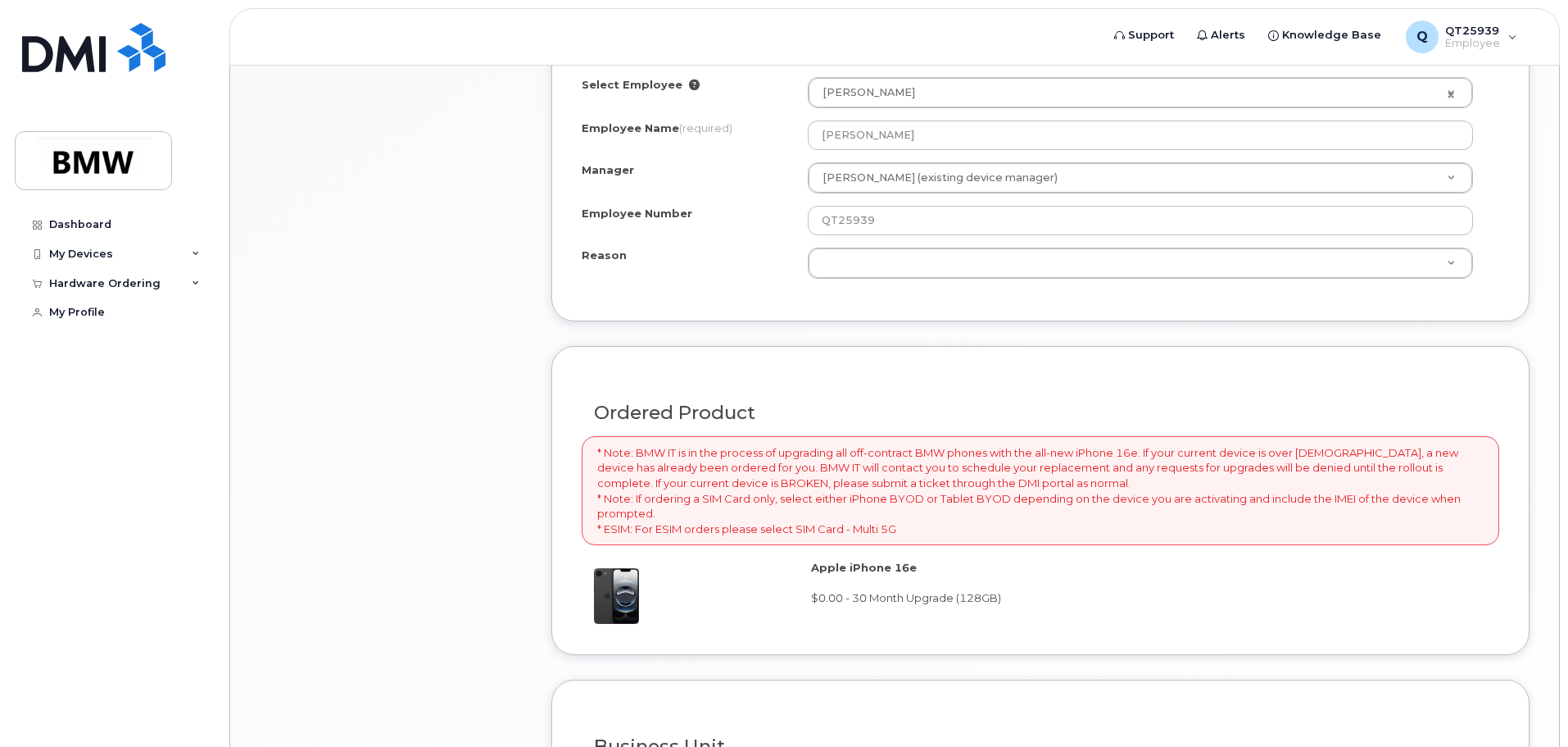
scroll to position [508, 0]
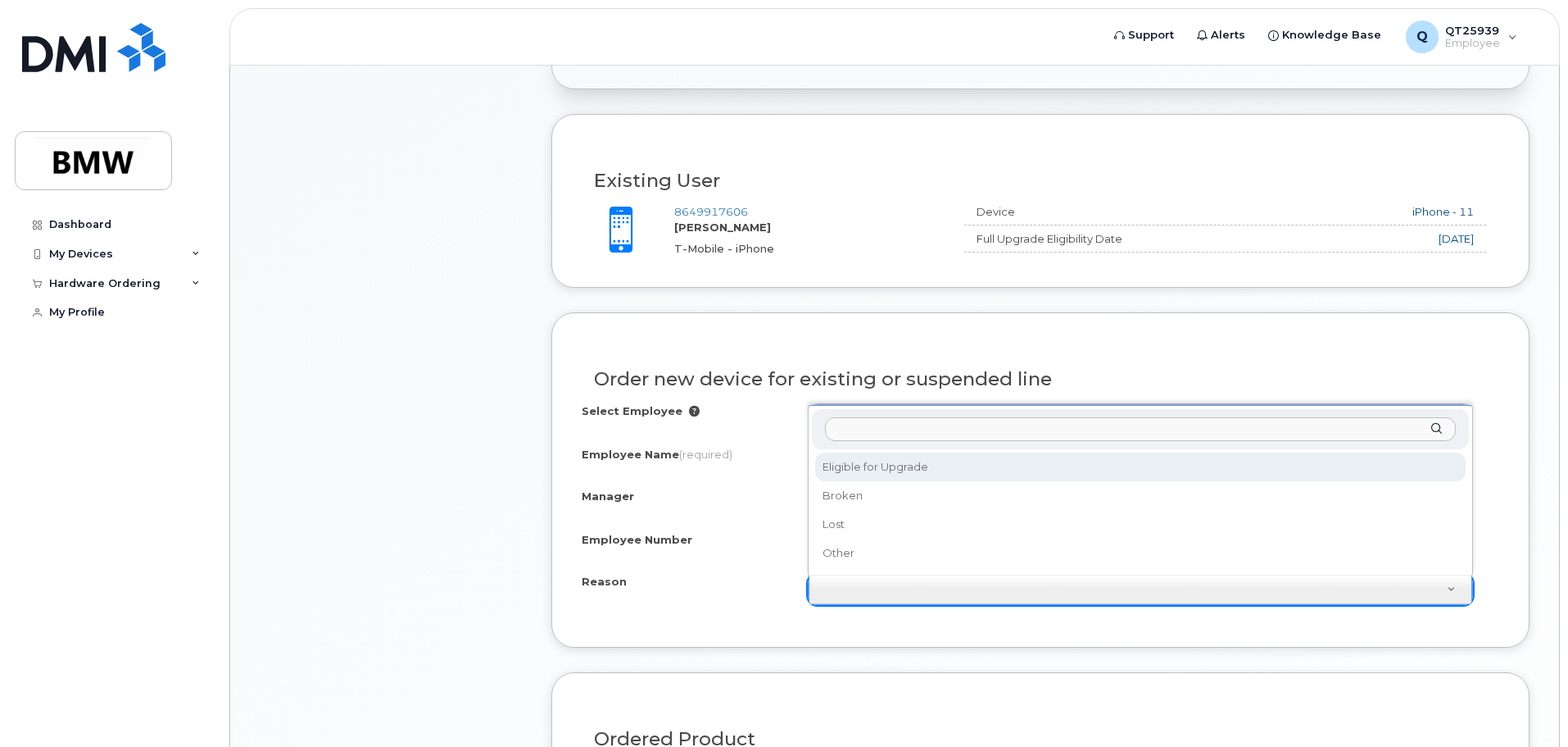
select select "eligible_for_upgrade"
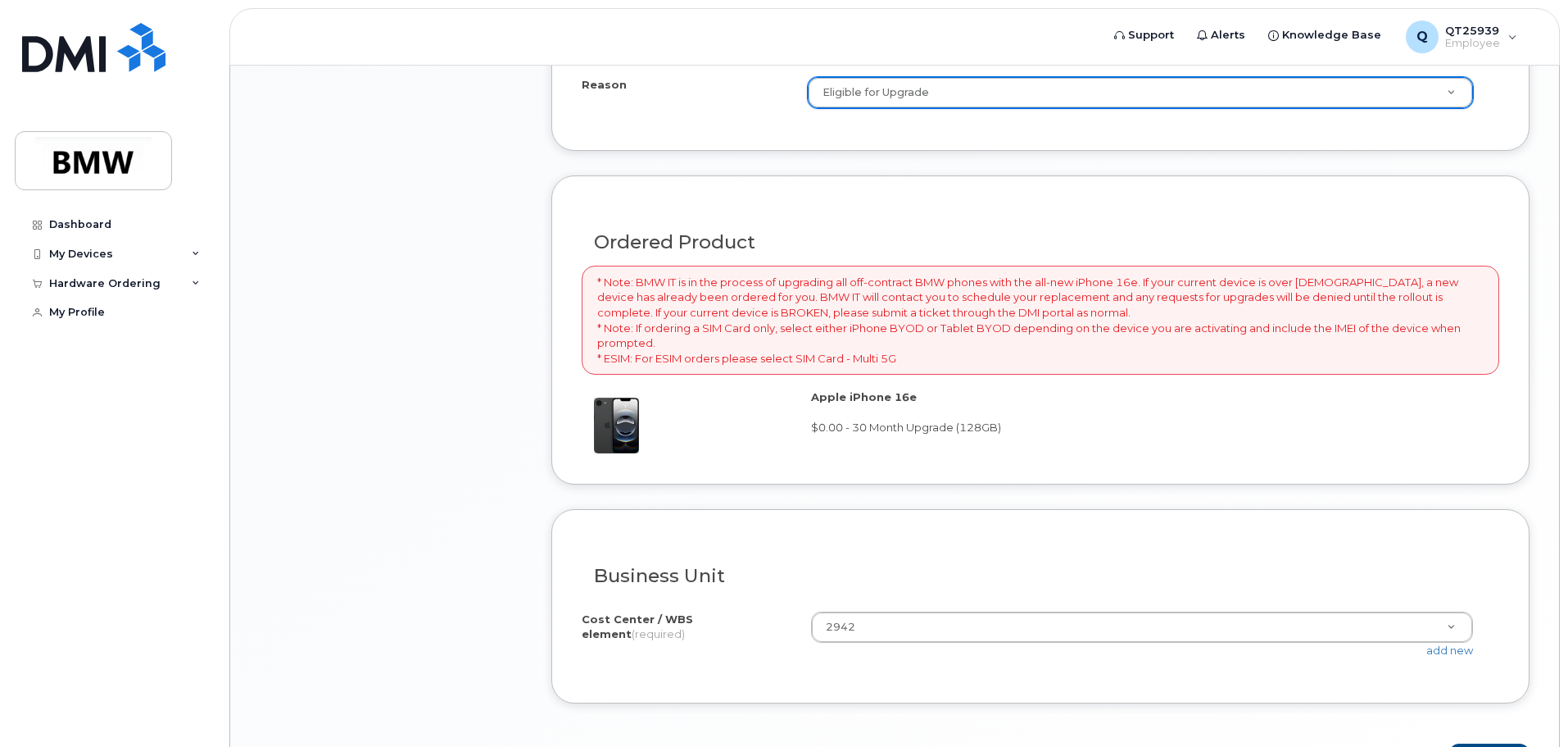
scroll to position [1114, 0]
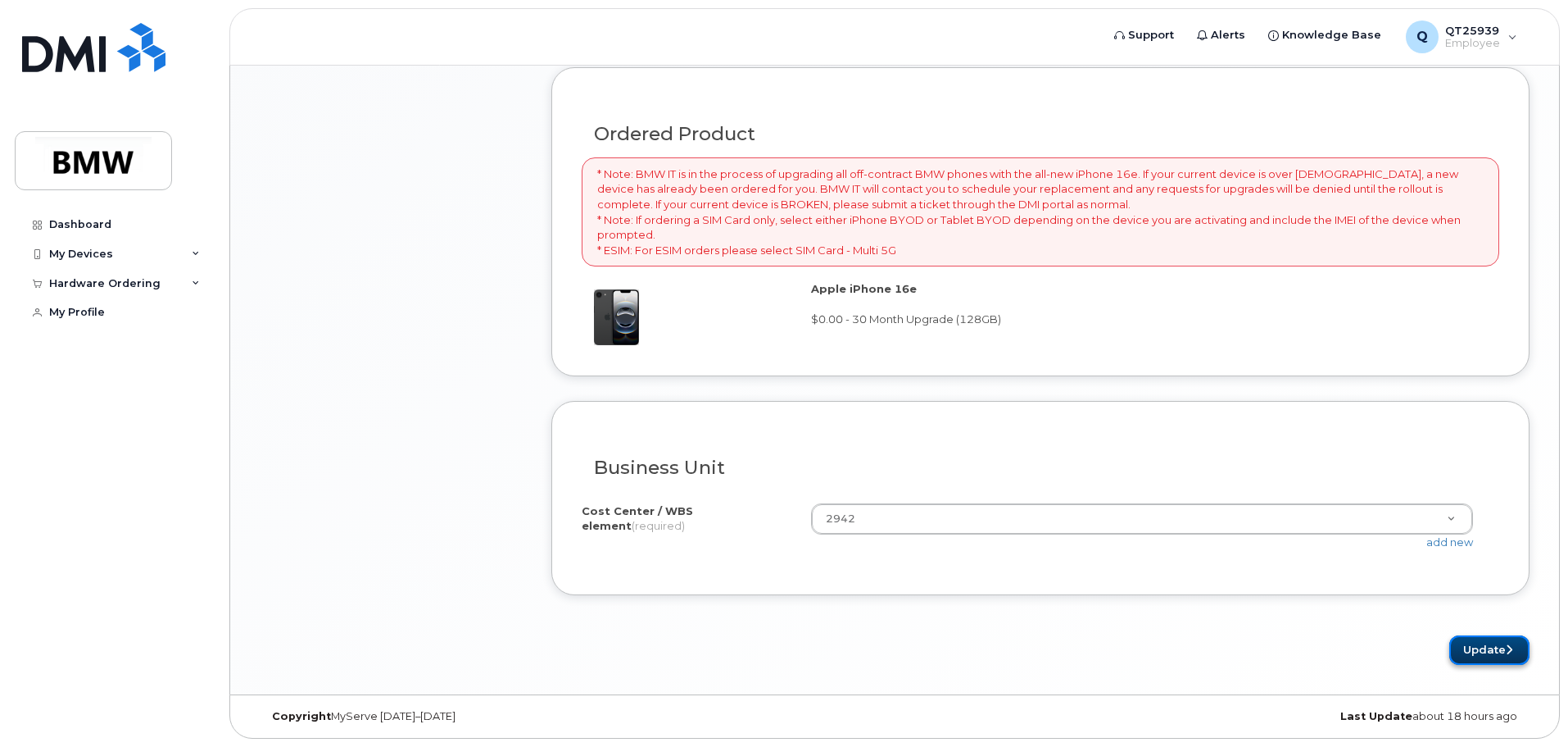
click at [1504, 657] on button "Update" at bounding box center [1489, 650] width 80 height 30
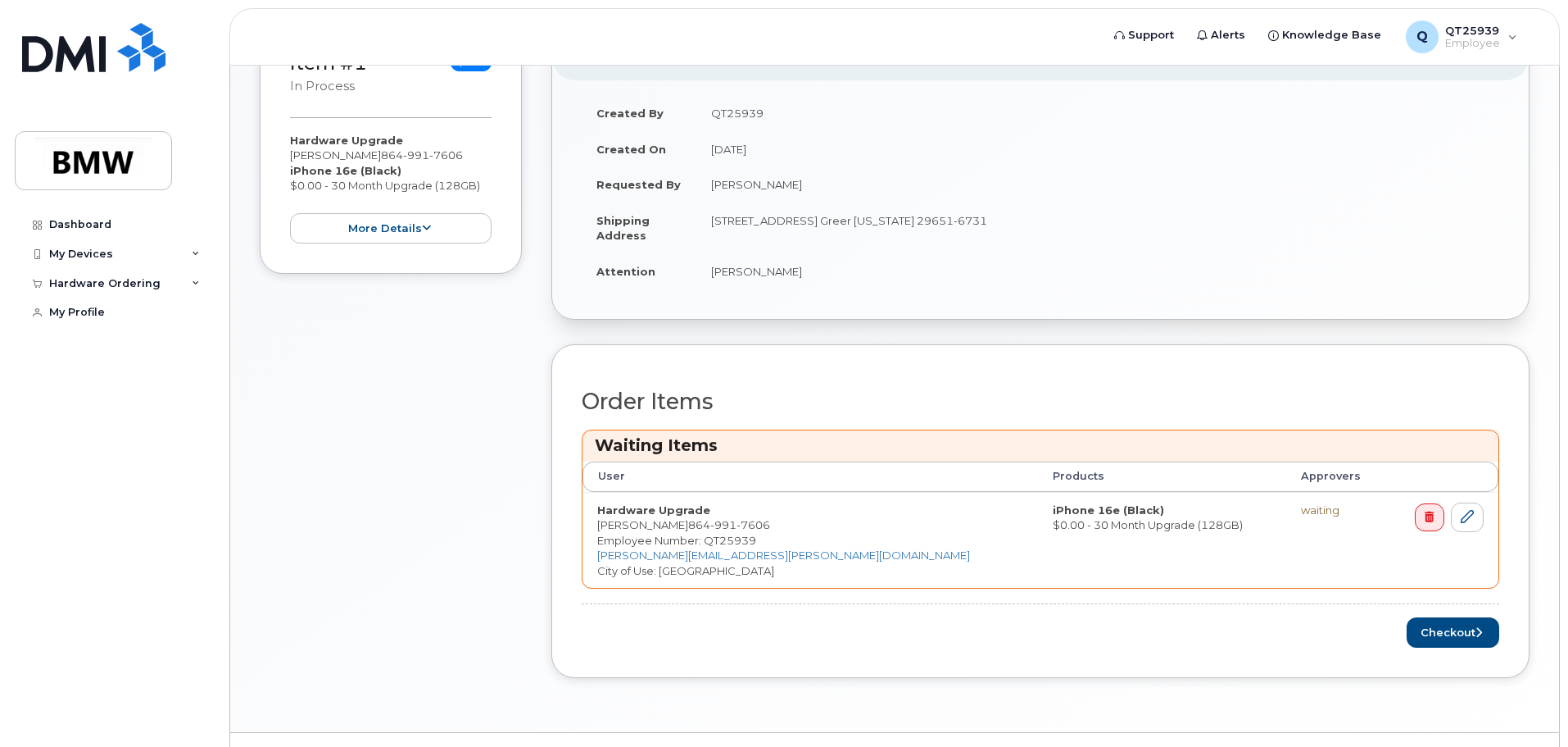
scroll to position [386, 0]
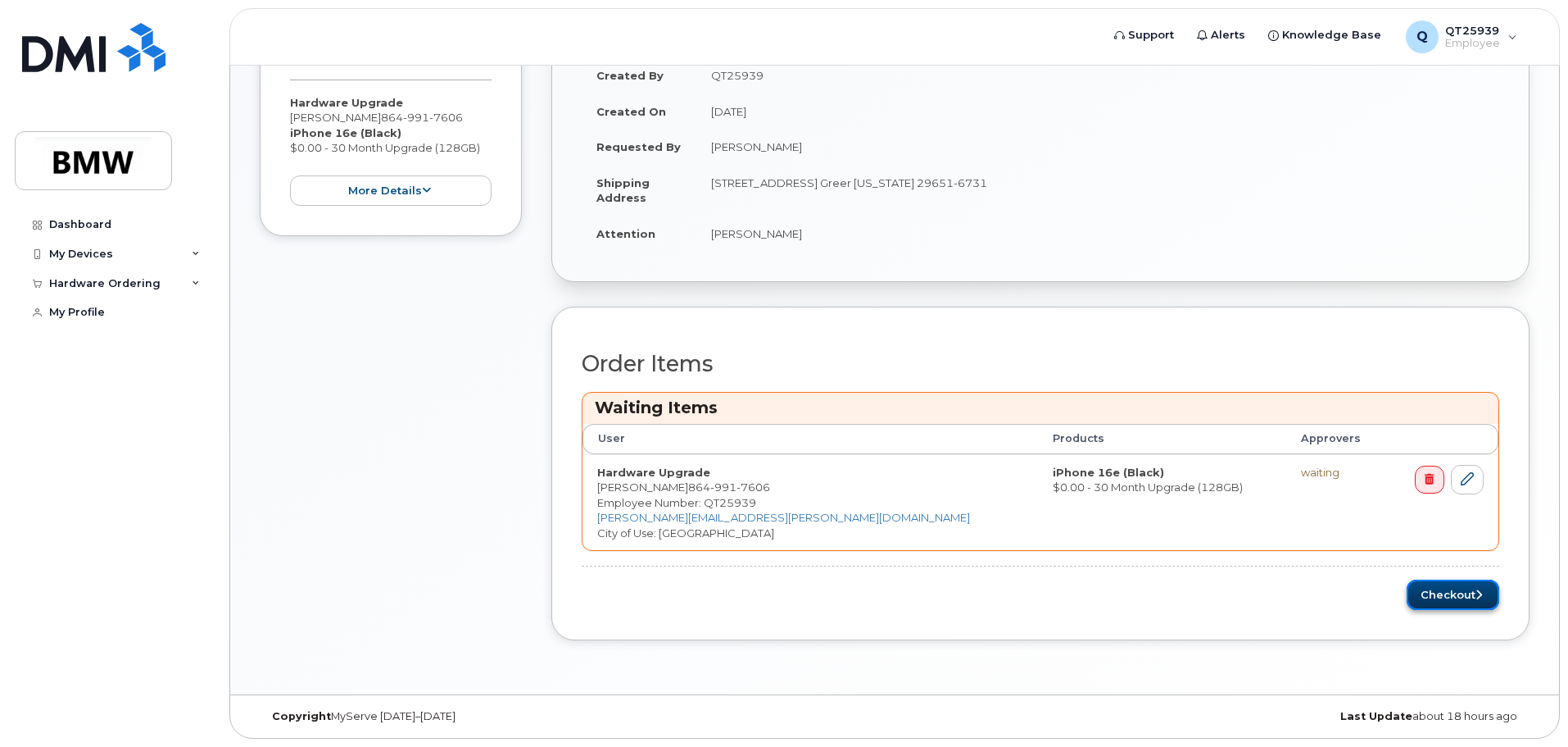
click at [1441, 595] on button "Checkout" at bounding box center [1453, 594] width 92 height 30
